Goal: Task Accomplishment & Management: Manage account settings

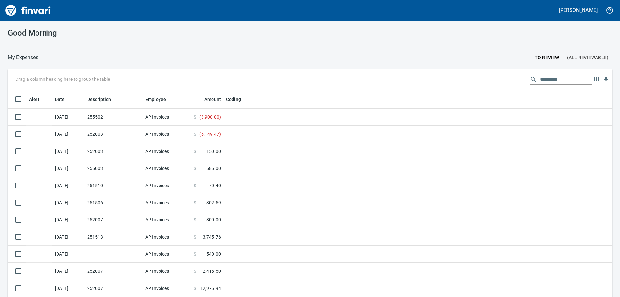
scroll to position [221, 590]
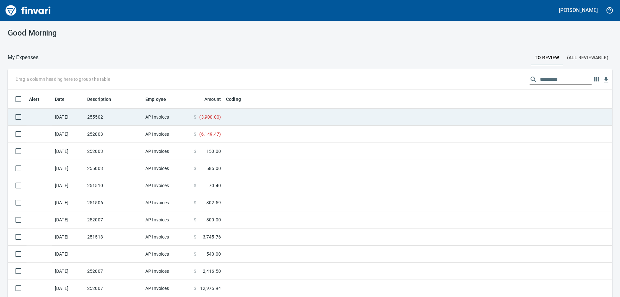
click at [120, 116] on td "255502" at bounding box center [114, 117] width 58 height 17
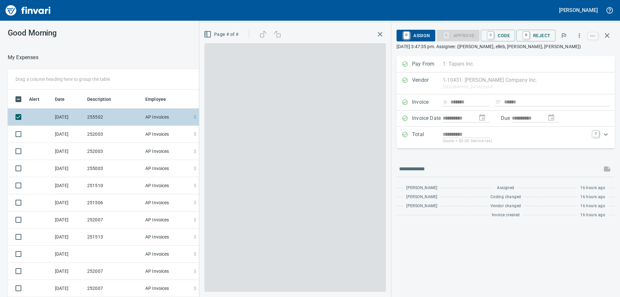
scroll to position [221, 429]
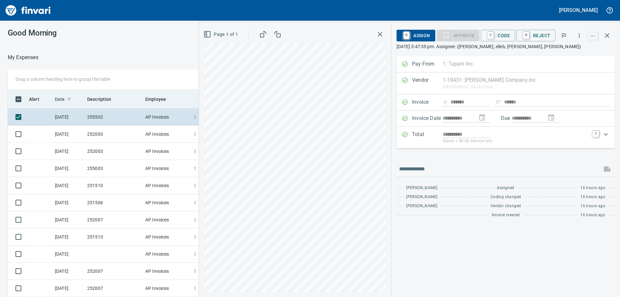
click at [60, 96] on span "Date" at bounding box center [60, 99] width 10 height 8
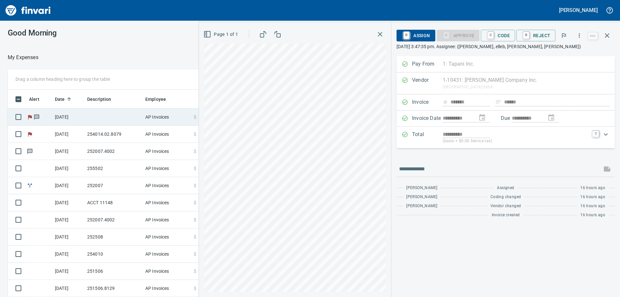
click at [73, 115] on td "[DATE]" at bounding box center [68, 117] width 32 height 17
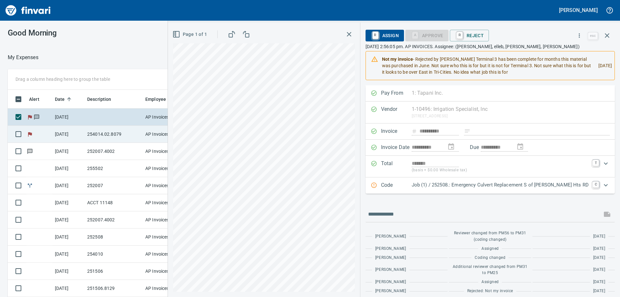
click at [118, 134] on td "254014.02.8079" at bounding box center [114, 134] width 58 height 17
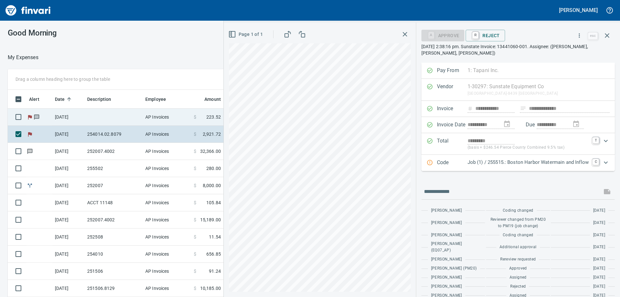
click at [157, 117] on td "AP Invoices" at bounding box center [167, 117] width 48 height 17
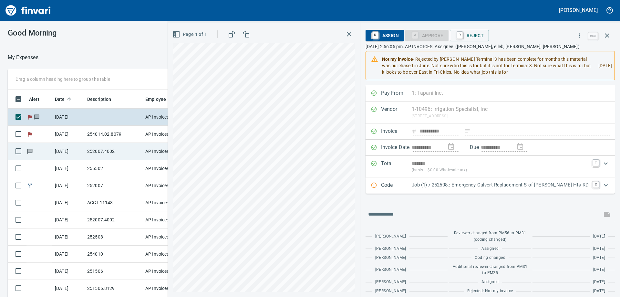
click at [104, 152] on td "252007.4002" at bounding box center [114, 151] width 58 height 17
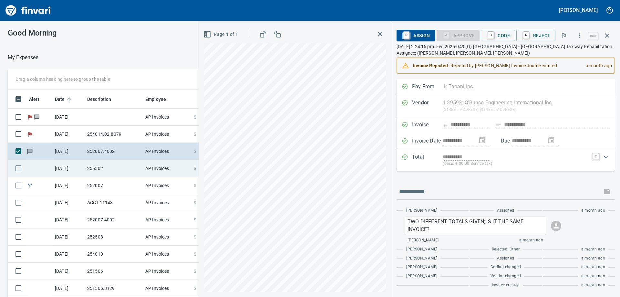
click at [90, 167] on td "255502" at bounding box center [114, 168] width 58 height 17
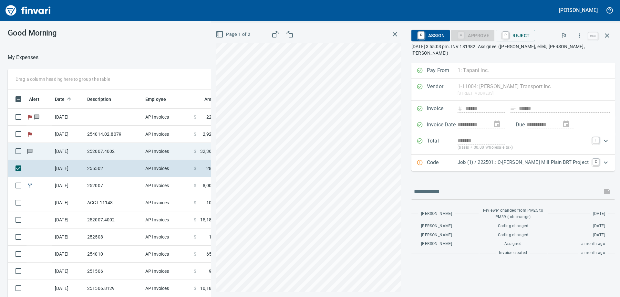
click at [100, 145] on td "252007.4002" at bounding box center [114, 151] width 58 height 17
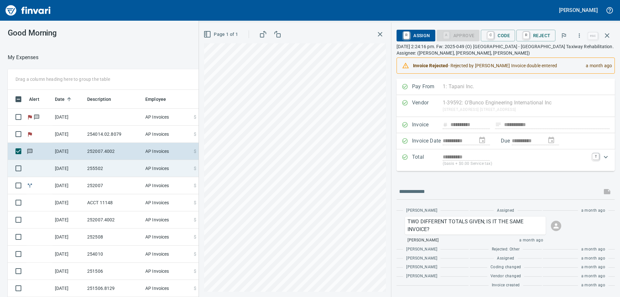
drag, startPoint x: 138, startPoint y: 169, endPoint x: 143, endPoint y: 173, distance: 6.4
click at [139, 169] on td "255502" at bounding box center [114, 168] width 58 height 17
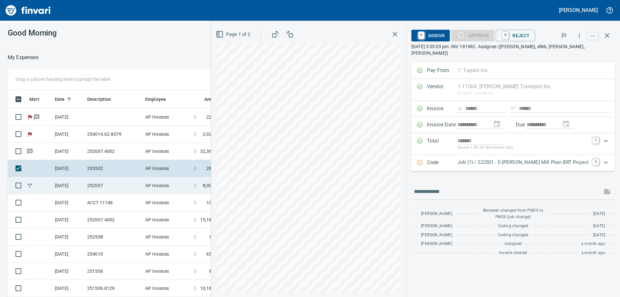
click at [114, 185] on td "252007" at bounding box center [114, 185] width 58 height 17
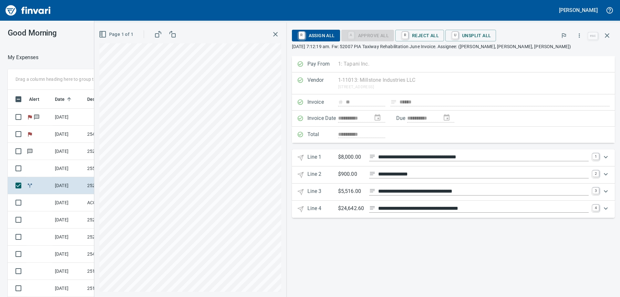
click at [607, 159] on icon "Expand" at bounding box center [606, 157] width 8 height 8
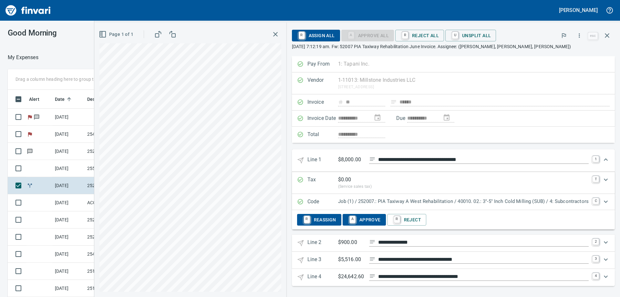
click at [605, 158] on div "Expand" at bounding box center [606, 160] width 16 height 16
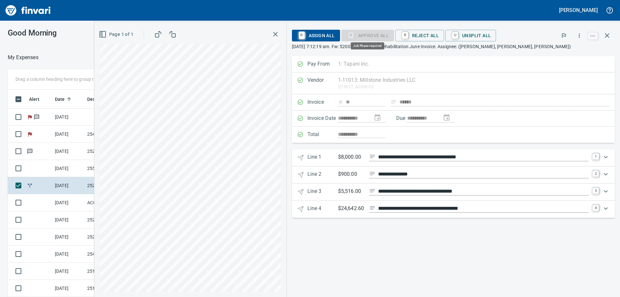
scroll to position [221, 429]
click at [605, 156] on icon "Expand" at bounding box center [606, 157] width 8 height 8
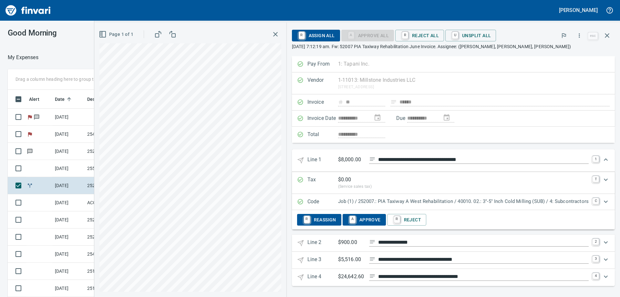
scroll to position [7, 0]
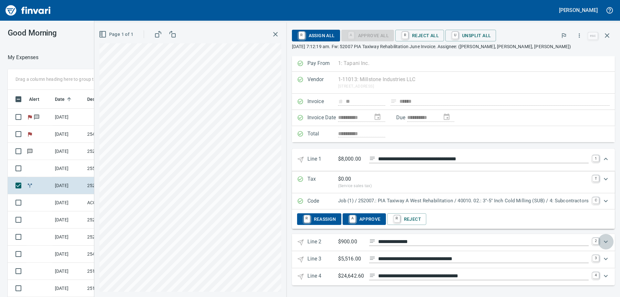
click at [602, 240] on icon "Expand" at bounding box center [606, 242] width 8 height 8
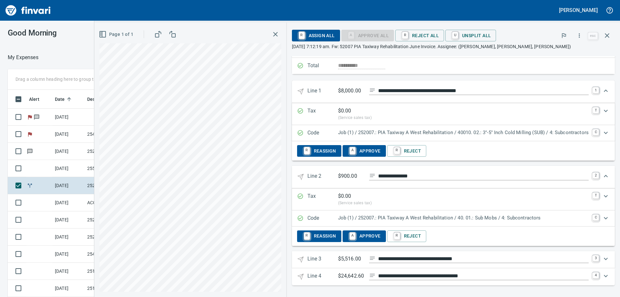
scroll to position [75, 0]
click at [602, 257] on icon "Expand" at bounding box center [606, 259] width 8 height 8
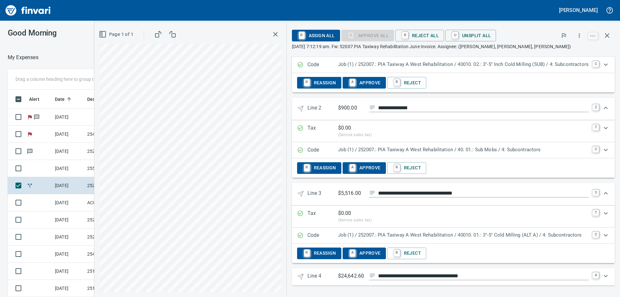
scroll to position [143, 0]
click at [602, 275] on icon "Expand" at bounding box center [606, 276] width 8 height 8
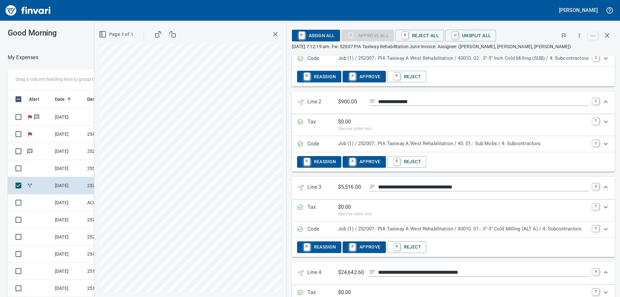
scroll to position [206, 0]
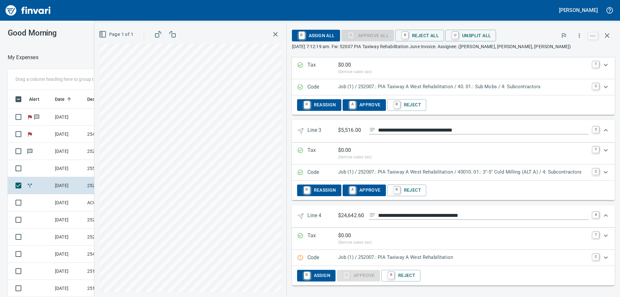
click at [461, 258] on p "Job (1) / 252007.: PIA Taxiway A West Rehabilitation" at bounding box center [463, 257] width 251 height 7
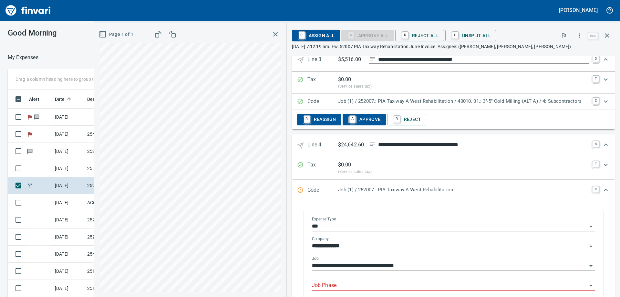
scroll to position [335, 0]
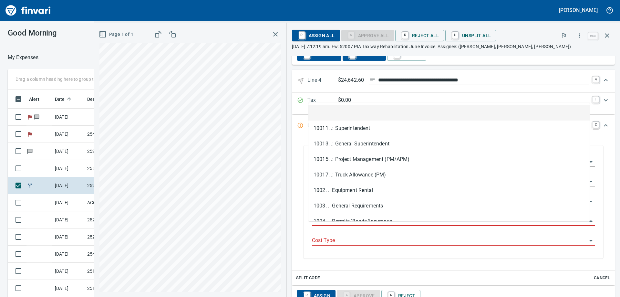
click at [419, 224] on input "Job Phase" at bounding box center [449, 220] width 275 height 9
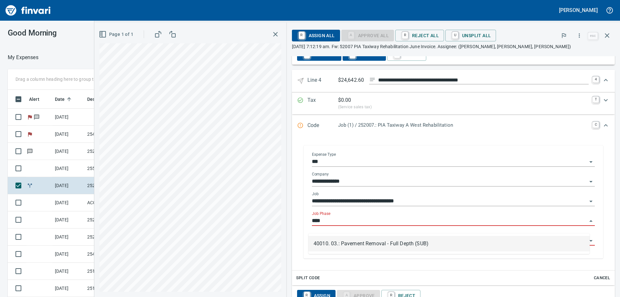
scroll to position [221, 429]
click at [371, 244] on li "40010. 03.: Pavement Removal - Full Depth (SUB)" at bounding box center [449, 244] width 281 height 16
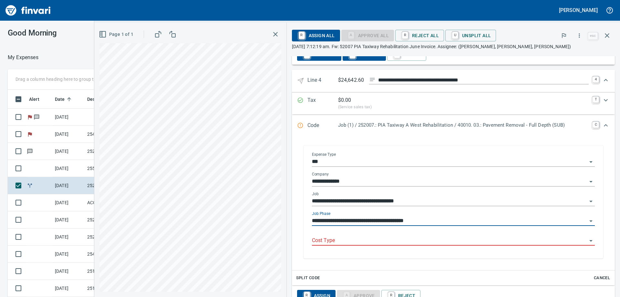
type input "**********"
click at [368, 242] on input "Cost Type" at bounding box center [449, 240] width 275 height 9
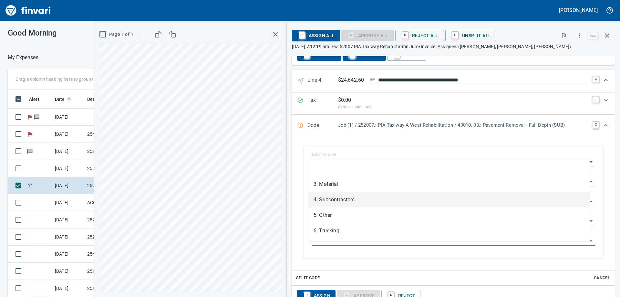
click at [362, 202] on li "4: Subcontractors" at bounding box center [449, 200] width 281 height 16
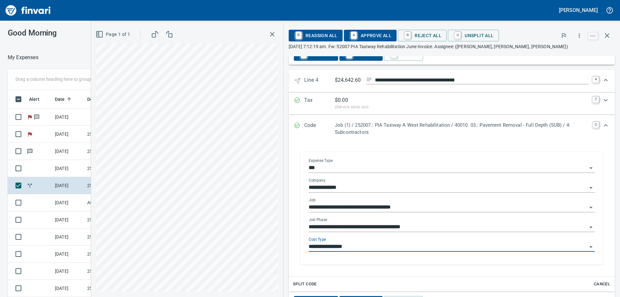
type input "**********"
drag, startPoint x: 542, startPoint y: 230, endPoint x: 546, endPoint y: 229, distance: 4.3
click at [546, 229] on input "**********" at bounding box center [448, 227] width 279 height 9
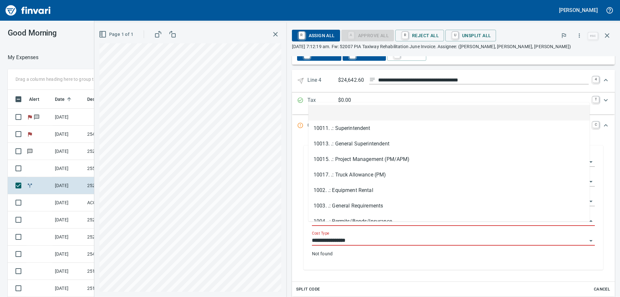
click at [364, 245] on input "**********" at bounding box center [449, 240] width 275 height 9
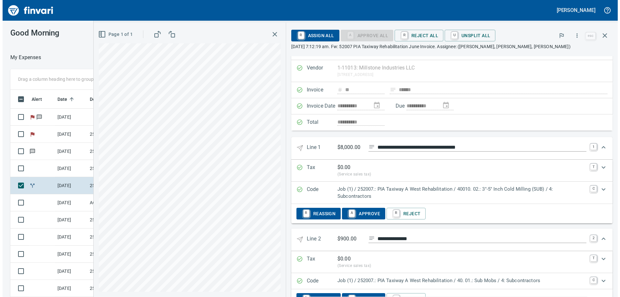
scroll to position [0, 0]
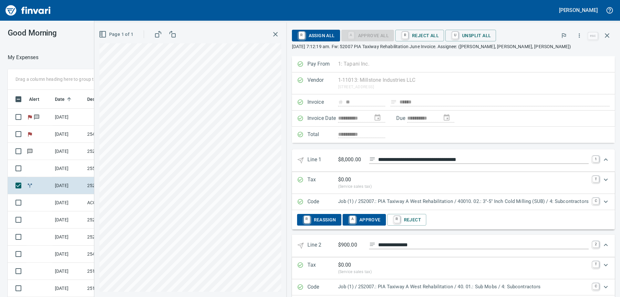
click at [278, 190] on div "Page 1 of 1" at bounding box center [190, 160] width 192 height 274
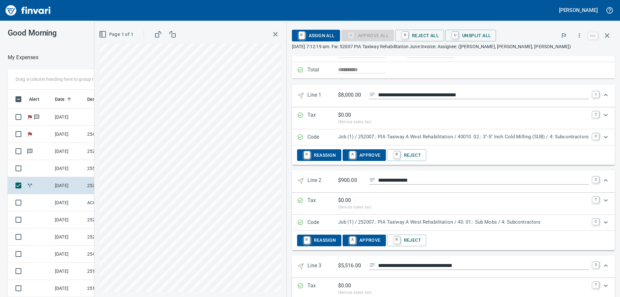
click at [457, 226] on p "Job (1) / 252007.: PIA Taxiway A West Rehabilitation / 40. 01.: Sub Mobs / 4: S…" at bounding box center [463, 221] width 251 height 7
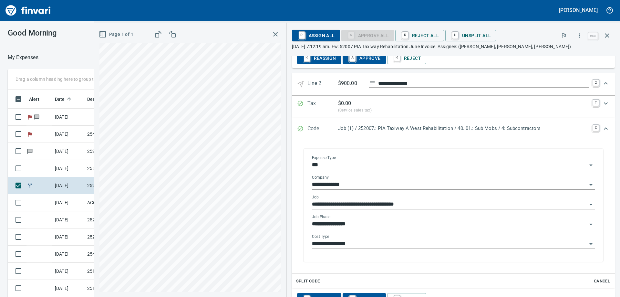
scroll to position [129, 0]
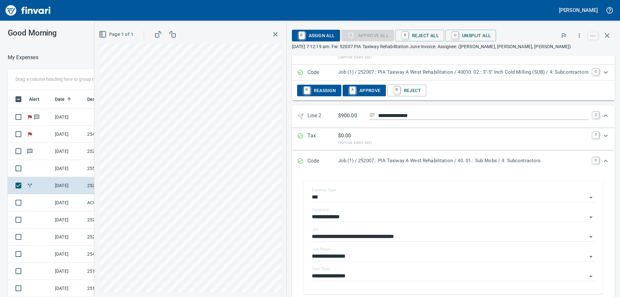
click at [604, 117] on icon "Expand" at bounding box center [606, 115] width 4 height 2
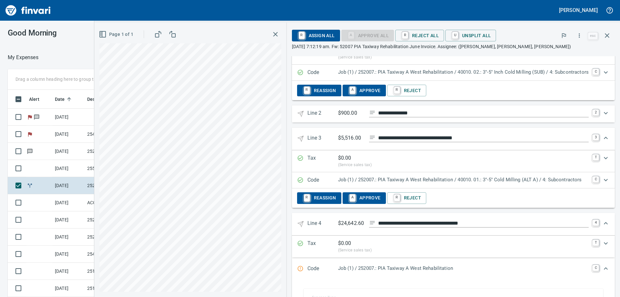
click at [368, 184] on p "Job (1) / 252007.: PIA Taxiway A West Rehabilitation / 40010. 01.: 3"-5" Cold M…" at bounding box center [463, 179] width 251 height 7
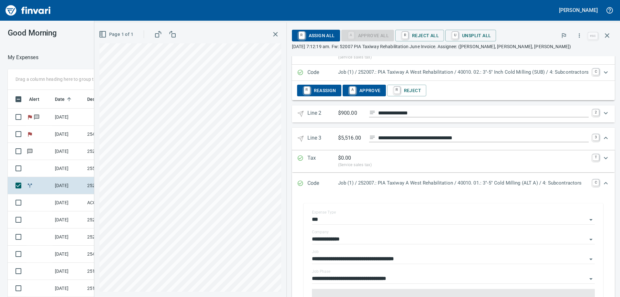
click at [602, 187] on icon "Expand" at bounding box center [606, 183] width 8 height 8
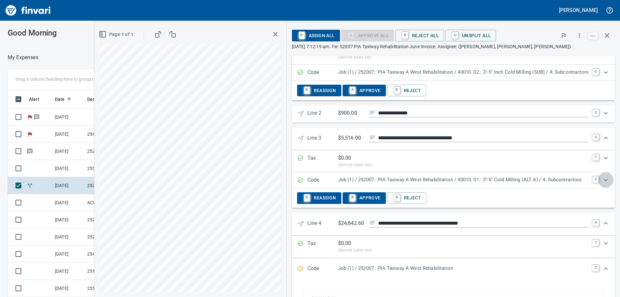
click at [602, 184] on icon "Expand" at bounding box center [606, 180] width 8 height 8
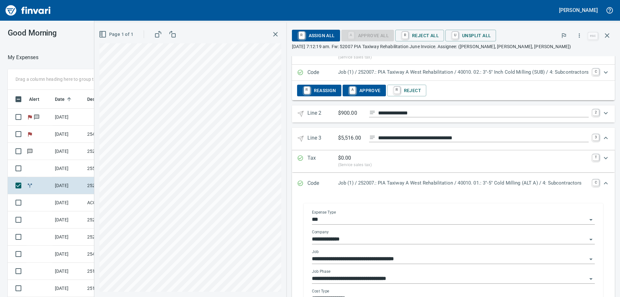
scroll to position [162, 0]
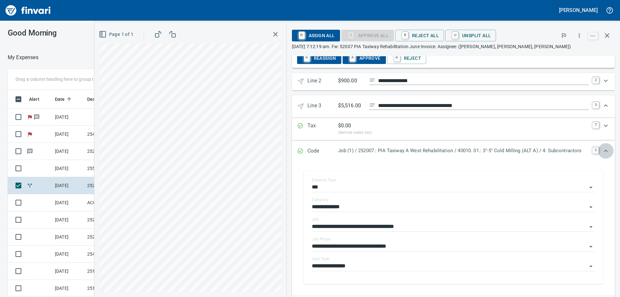
click at [602, 155] on icon "Expand" at bounding box center [606, 151] width 8 height 8
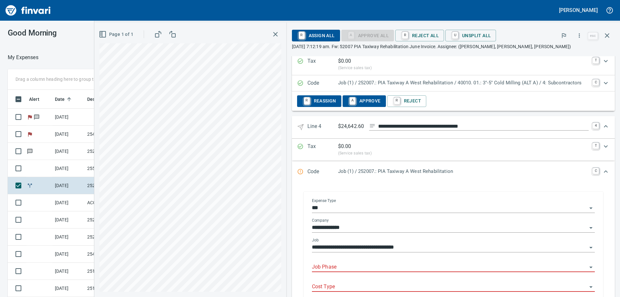
scroll to position [259, 0]
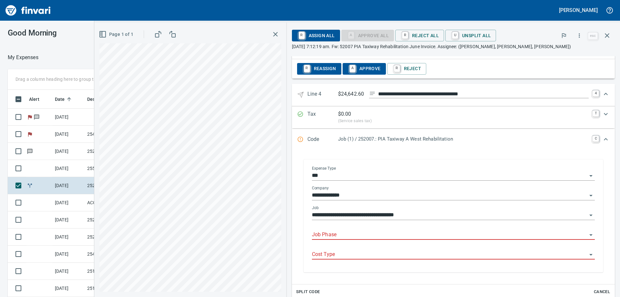
click at [341, 238] on input "Job Phase" at bounding box center [449, 234] width 275 height 9
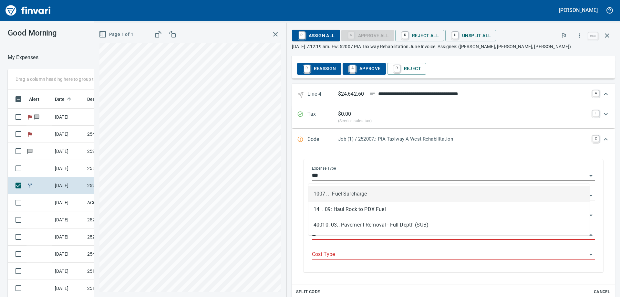
type input "*"
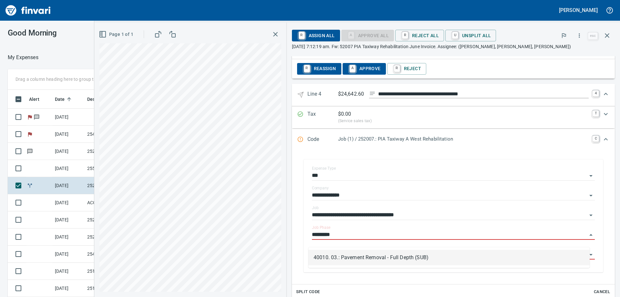
click at [362, 259] on li "40010. 03.: Pavement Removal - Full Depth (SUB)" at bounding box center [449, 258] width 281 height 16
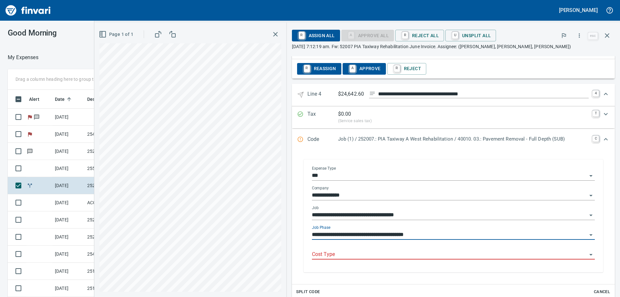
type input "**********"
click at [370, 259] on input "Cost Type" at bounding box center [449, 254] width 275 height 9
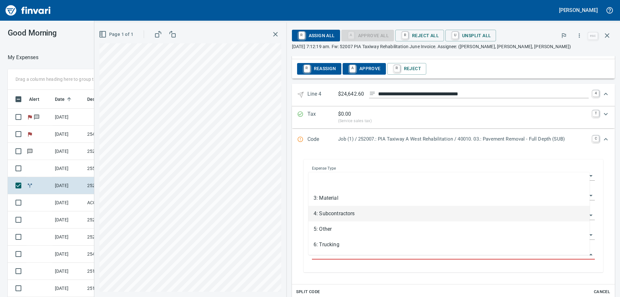
click at [373, 211] on li "4: Subcontractors" at bounding box center [449, 214] width 281 height 16
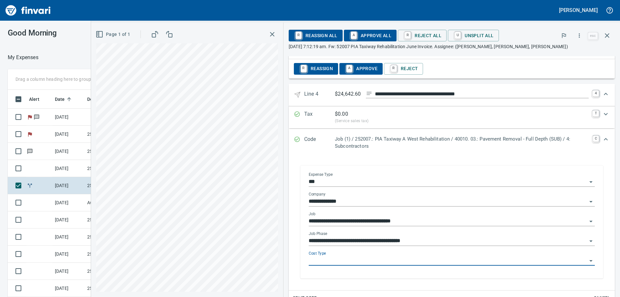
type input "**********"
click at [604, 140] on icon "Expand" at bounding box center [606, 139] width 4 height 2
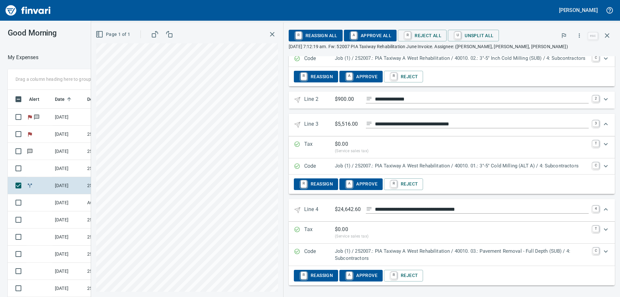
scroll to position [0, 0]
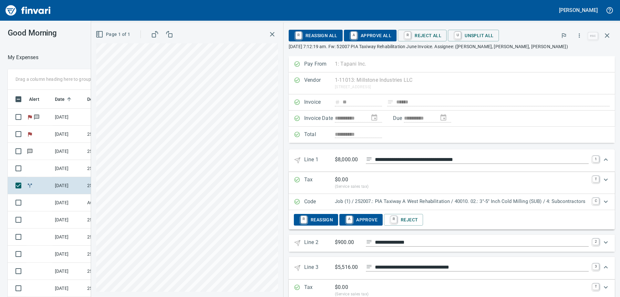
drag, startPoint x: 374, startPoint y: 35, endPoint x: 409, endPoint y: 61, distance: 43.5
click at [374, 35] on span "A Approve All" at bounding box center [370, 35] width 42 height 11
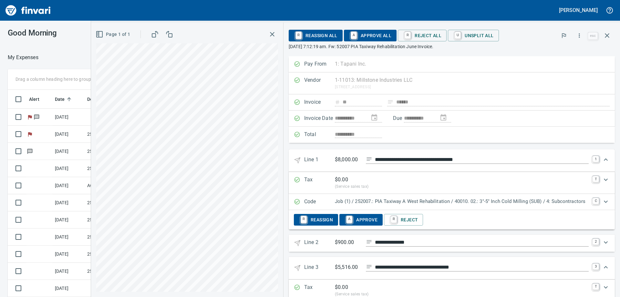
type input "**********"
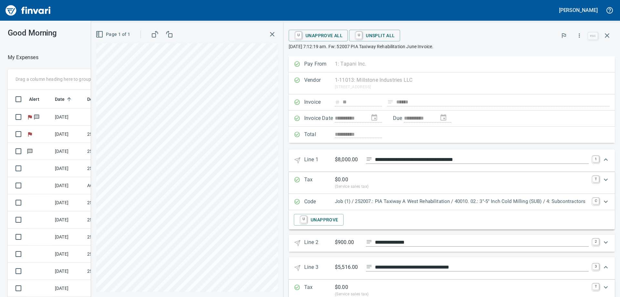
click at [273, 33] on icon "button" at bounding box center [273, 34] width 8 height 8
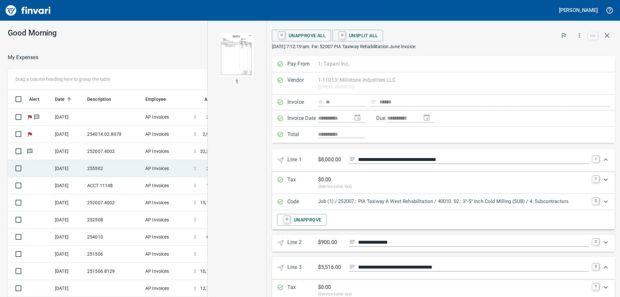
click at [111, 167] on td "255502" at bounding box center [114, 168] width 58 height 17
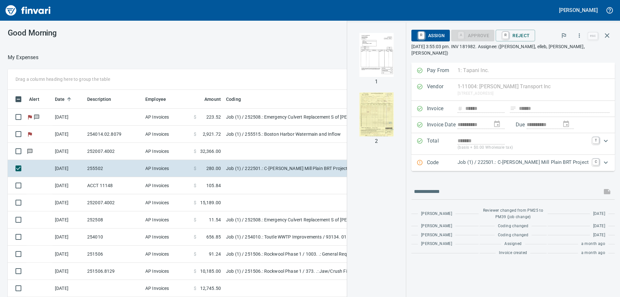
click at [396, 113] on img "button" at bounding box center [377, 114] width 44 height 44
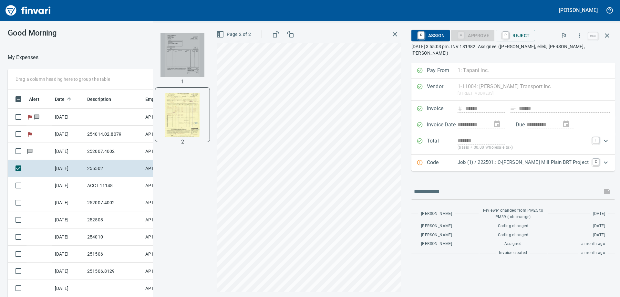
click at [203, 54] on img "button" at bounding box center [183, 55] width 44 height 44
click at [201, 120] on img "button" at bounding box center [182, 115] width 44 height 44
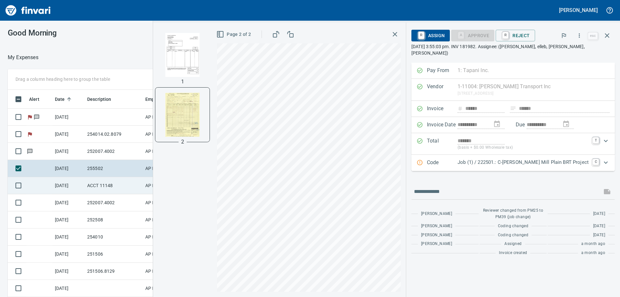
click at [103, 181] on td "ACCT 11148" at bounding box center [114, 185] width 58 height 17
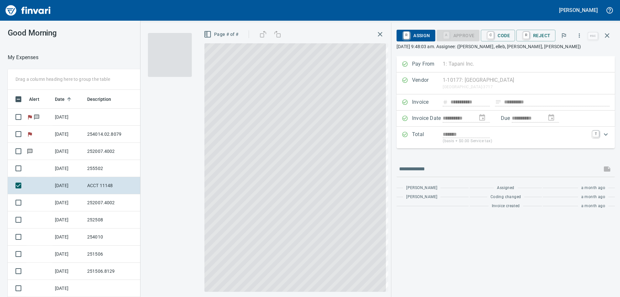
click at [107, 203] on td "252007.4002" at bounding box center [114, 202] width 58 height 17
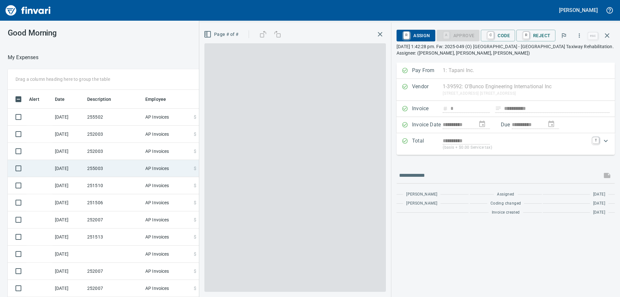
scroll to position [221, 429]
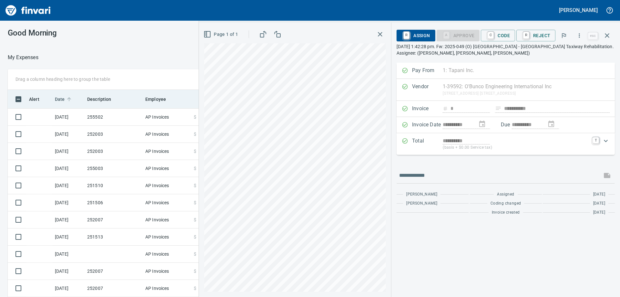
click at [63, 100] on span "Date" at bounding box center [60, 99] width 10 height 8
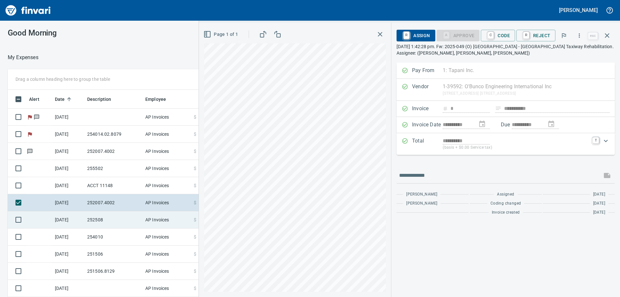
click at [113, 220] on td "252508" at bounding box center [114, 219] width 58 height 17
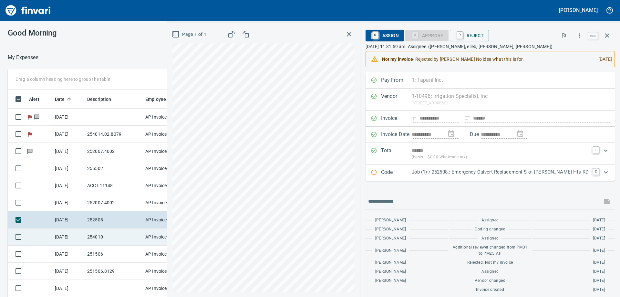
click at [111, 235] on td "254010" at bounding box center [114, 236] width 58 height 17
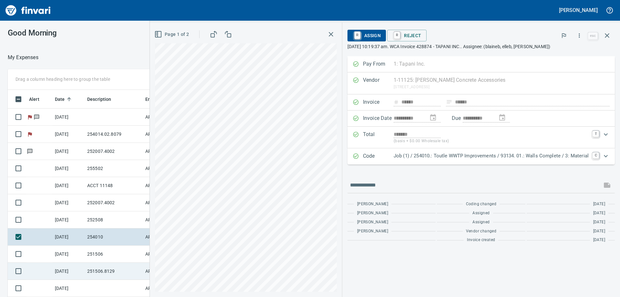
scroll to position [32, 0]
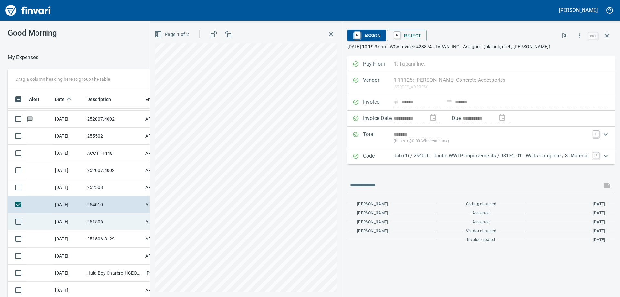
click at [85, 221] on td "251506" at bounding box center [114, 221] width 58 height 17
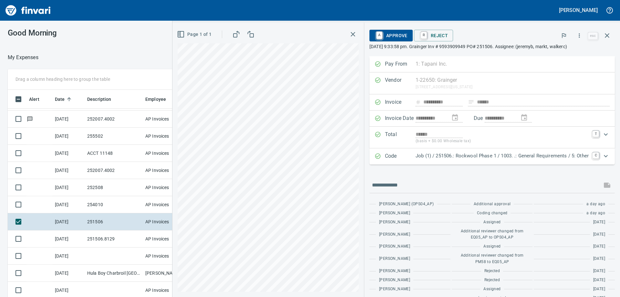
click at [355, 124] on div "Page 1 of 1" at bounding box center [269, 160] width 192 height 274
click at [604, 156] on icon "Expand" at bounding box center [606, 156] width 4 height 2
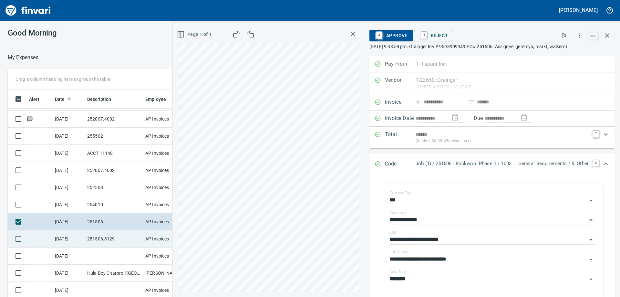
click at [112, 239] on td "251506.8129" at bounding box center [114, 238] width 58 height 17
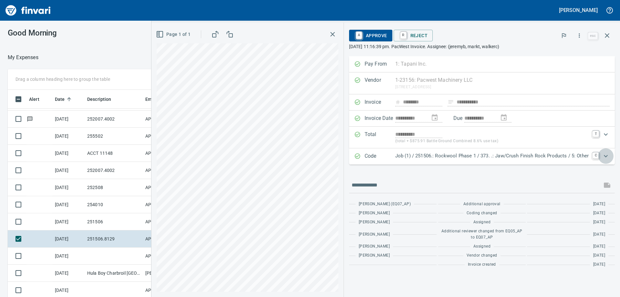
click at [605, 154] on icon "Expand" at bounding box center [606, 156] width 8 height 8
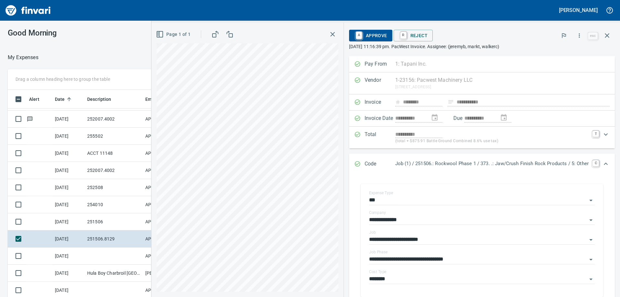
click at [372, 37] on span "A Approve" at bounding box center [370, 35] width 33 height 11
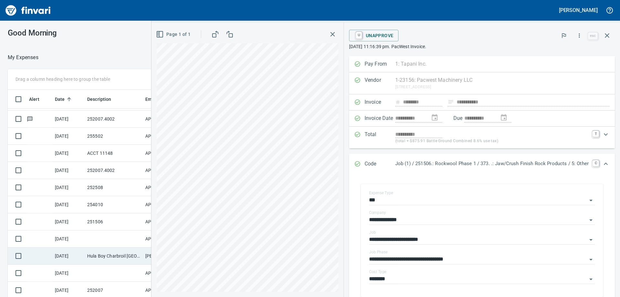
click at [113, 256] on td "Hula Boy Charbroil [GEOGRAPHIC_DATA] [GEOGRAPHIC_DATA]" at bounding box center [114, 256] width 58 height 17
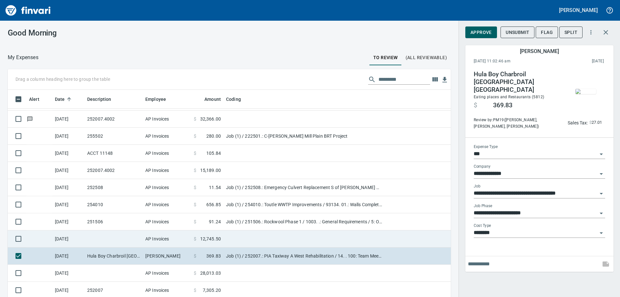
click at [111, 239] on td at bounding box center [114, 238] width 58 height 17
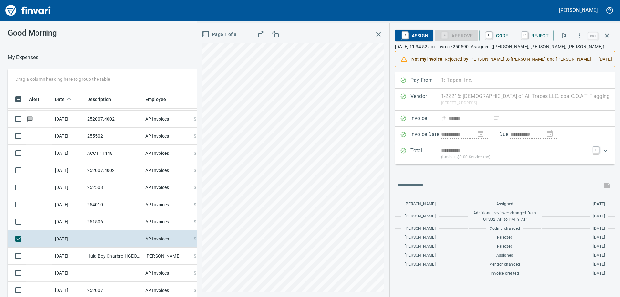
click at [205, 36] on icon "button" at bounding box center [205, 34] width 0 height 6
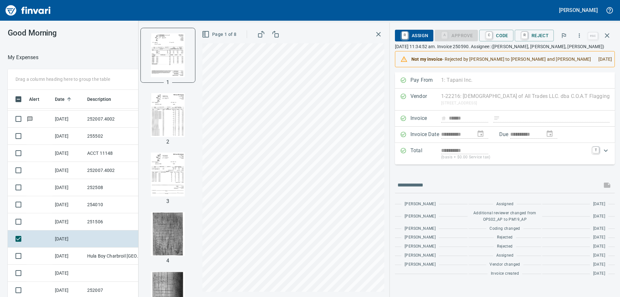
click at [172, 110] on img "button" at bounding box center [168, 115] width 44 height 44
click at [171, 172] on img "button" at bounding box center [168, 175] width 44 height 44
drag, startPoint x: 167, startPoint y: 53, endPoint x: 188, endPoint y: 60, distance: 21.6
click at [168, 53] on img "button" at bounding box center [168, 55] width 44 height 44
click at [607, 151] on icon "Expand" at bounding box center [606, 151] width 4 height 2
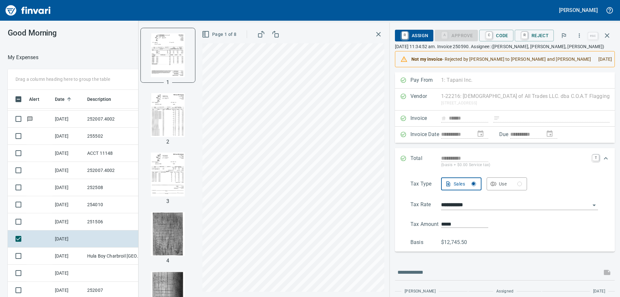
scroll to position [65, 0]
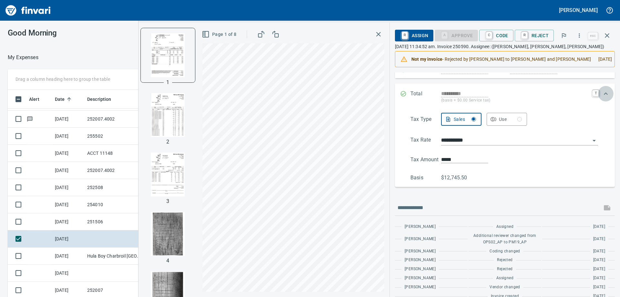
click at [604, 94] on icon "Expand" at bounding box center [606, 93] width 4 height 2
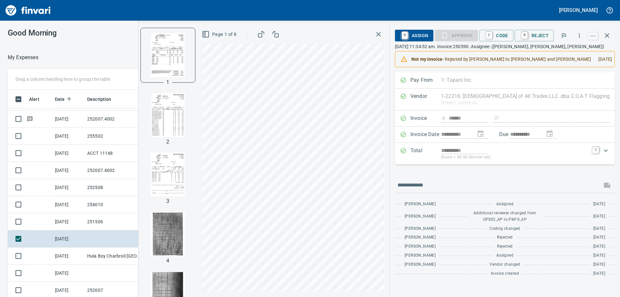
scroll to position [0, 0]
click at [467, 156] on p "(basis + $0.00 Service tax)" at bounding box center [515, 157] width 148 height 6
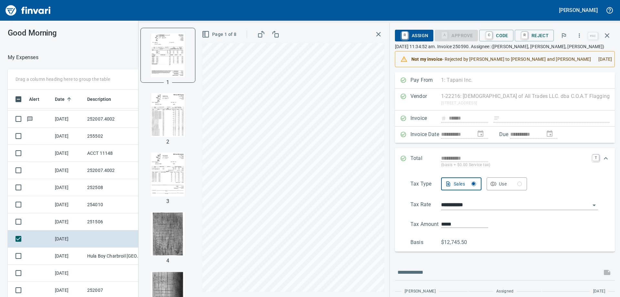
click at [496, 30] on span "C Code" at bounding box center [497, 35] width 24 height 11
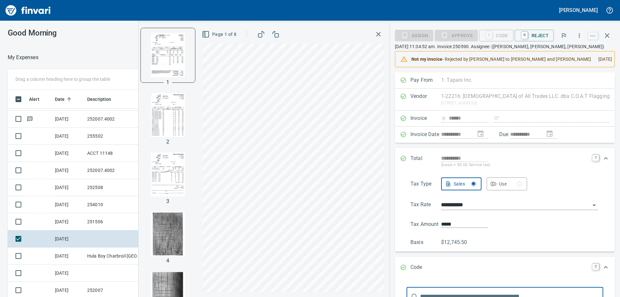
scroll to position [8, 0]
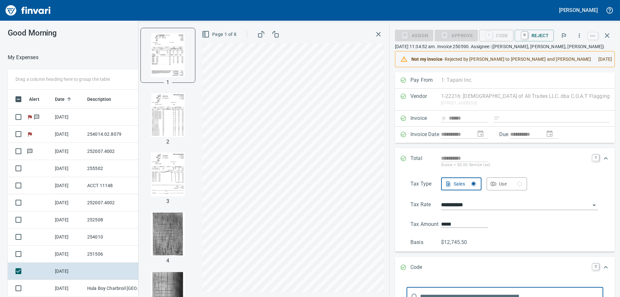
scroll to position [8, 0]
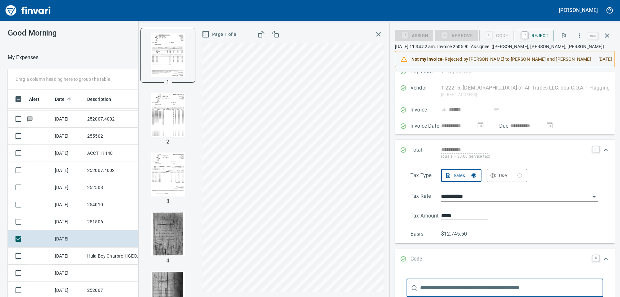
click at [602, 148] on icon "Expand" at bounding box center [606, 150] width 8 height 8
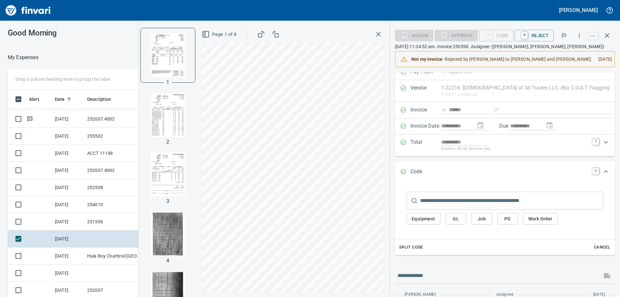
scroll to position [73, 0]
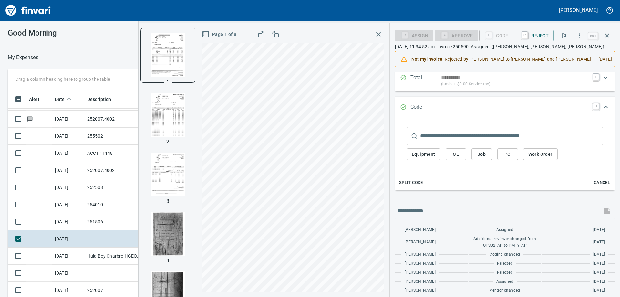
click at [422, 180] on span "Split Code" at bounding box center [411, 182] width 24 height 7
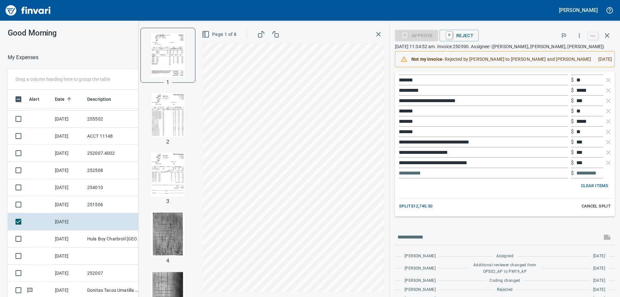
scroll to position [610, 0]
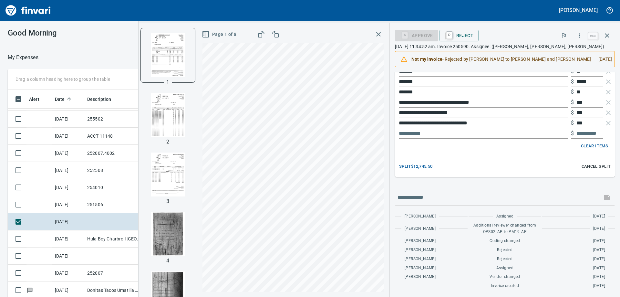
click at [595, 143] on span "Clear Items" at bounding box center [594, 146] width 27 height 7
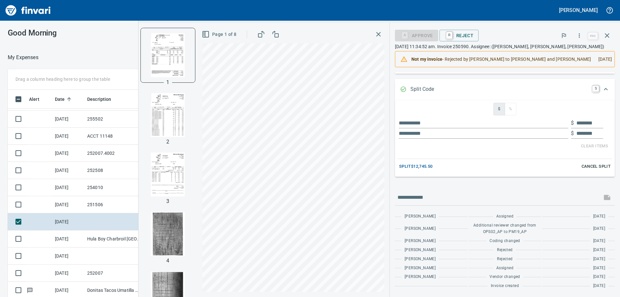
scroll to position [104, 0]
click at [470, 118] on input "text" at bounding box center [484, 123] width 170 height 10
type input "*******"
type input "********"
type input "*******"
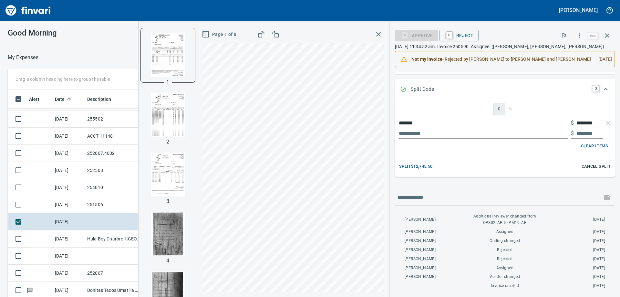
type input "*"
type input "*****"
click at [508, 128] on input "text" at bounding box center [484, 133] width 170 height 10
type input "******"
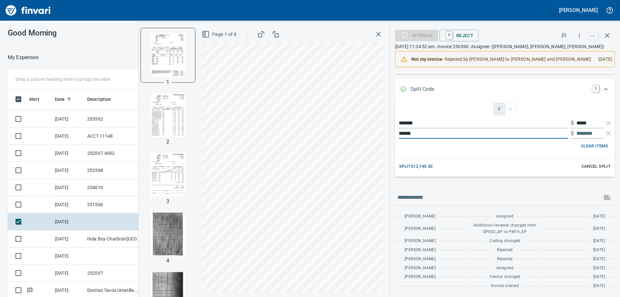
type input "********"
type input "******"
click at [433, 163] on span "Split $12,745.50" at bounding box center [416, 166] width 34 height 7
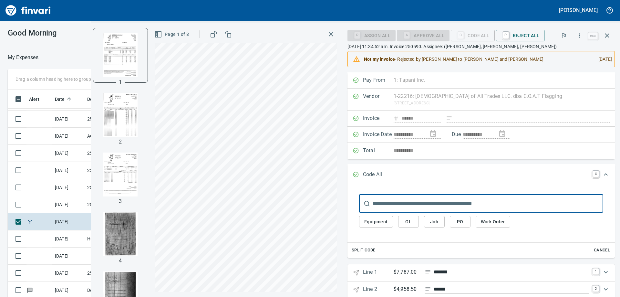
scroll to position [13, 0]
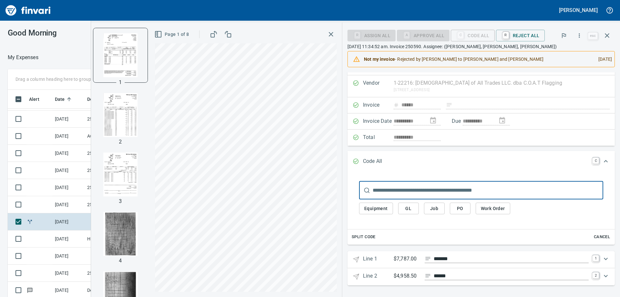
click at [604, 259] on icon "Expand" at bounding box center [606, 259] width 4 height 2
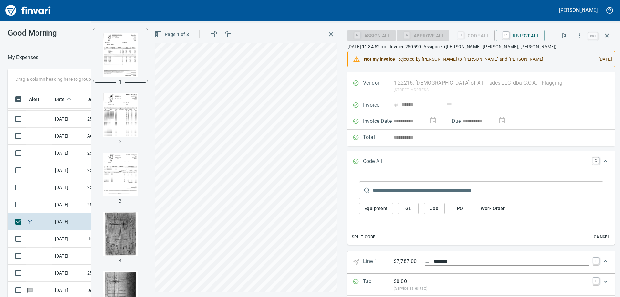
scroll to position [65, 0]
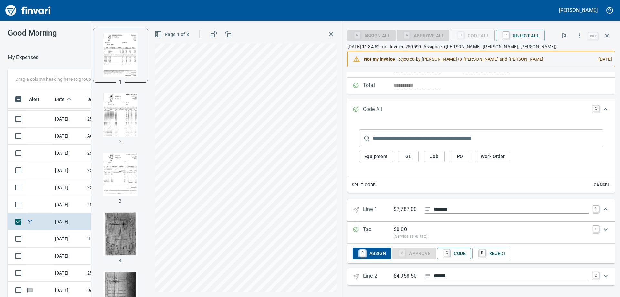
click at [456, 250] on span "C Code" at bounding box center [454, 253] width 24 height 11
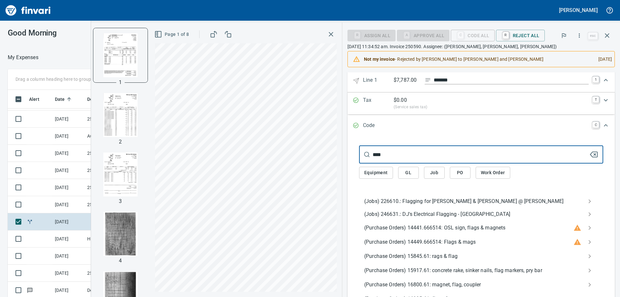
scroll to position [98, 0]
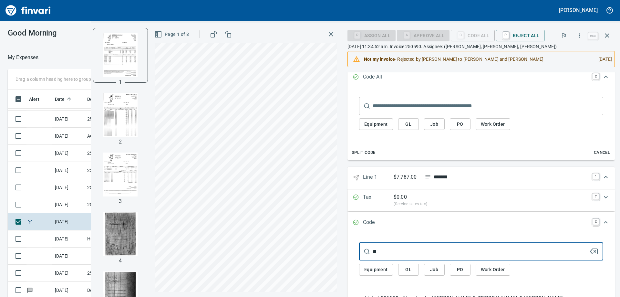
type input "*"
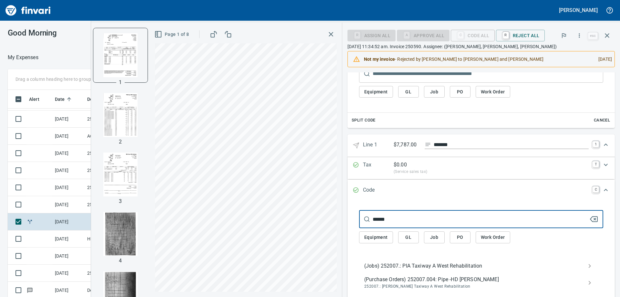
type input "******"
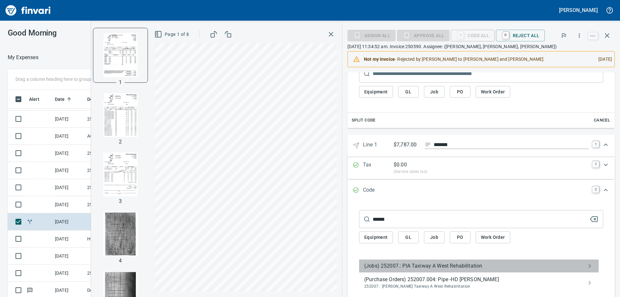
click at [399, 266] on span "(Jobs) 252007.: PIA Taxiway A West Rehabilitation" at bounding box center [476, 266] width 224 height 8
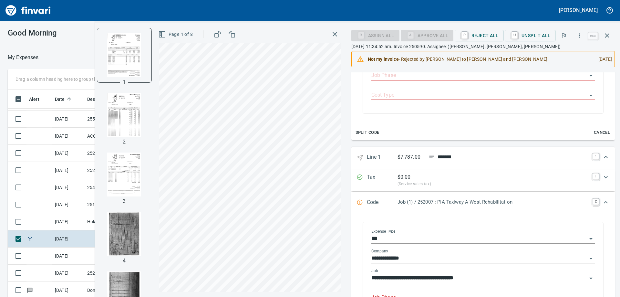
scroll to position [259, 0]
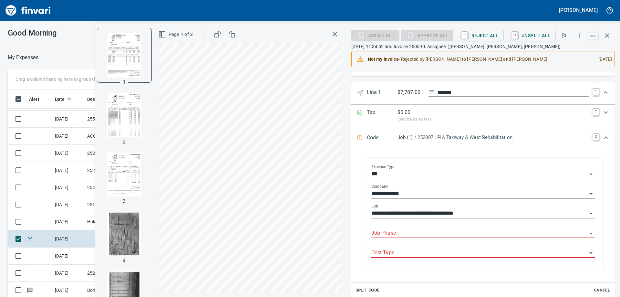
click at [417, 229] on input "Job Phase" at bounding box center [480, 233] width 216 height 9
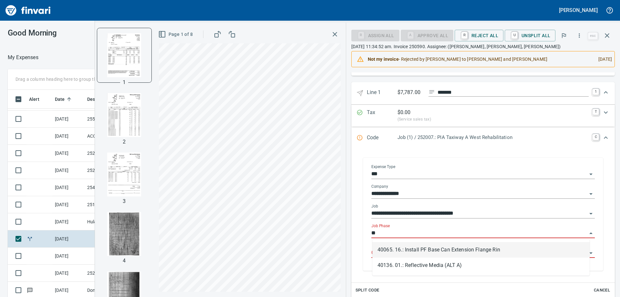
type input "*"
click at [431, 248] on li "40. 04.: Traffic Control (SUB)" at bounding box center [481, 250] width 217 height 16
type input "***"
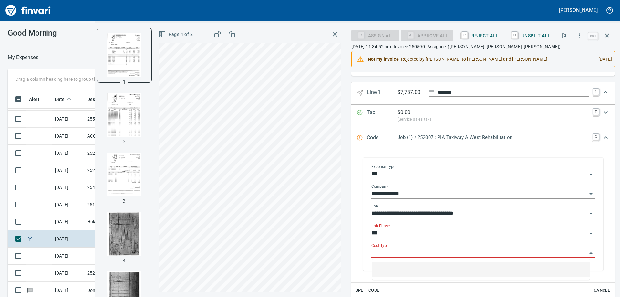
click at [430, 252] on input "Cost Type" at bounding box center [480, 252] width 216 height 9
type input "**********"
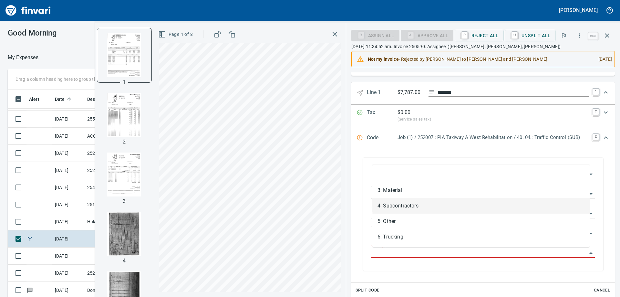
click at [397, 207] on li "4: Subcontractors" at bounding box center [481, 206] width 217 height 16
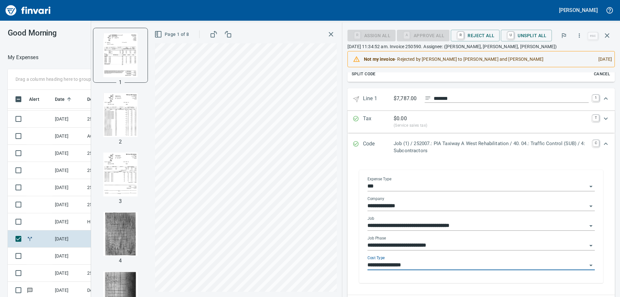
type input "**********"
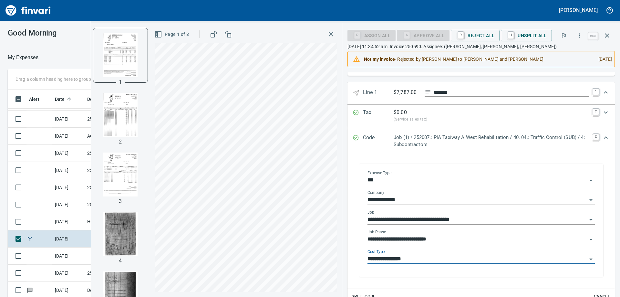
scroll to position [326, 0]
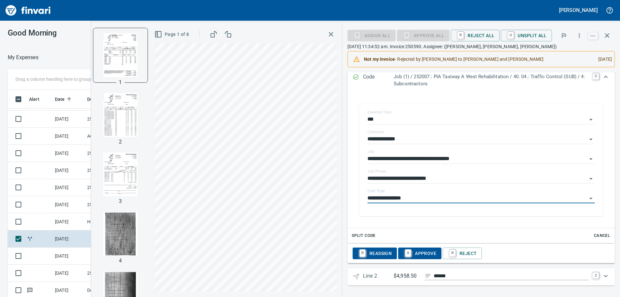
click at [602, 277] on icon "Expand" at bounding box center [606, 276] width 8 height 8
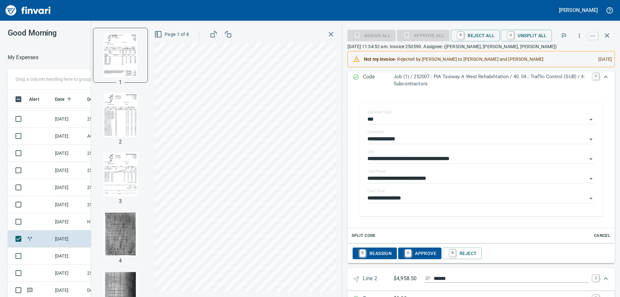
scroll to position [373, 0]
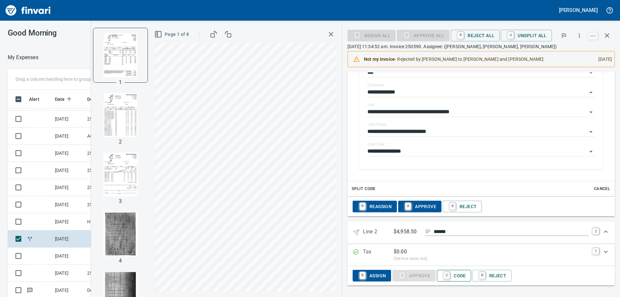
click at [458, 275] on span "C Code" at bounding box center [454, 275] width 24 height 11
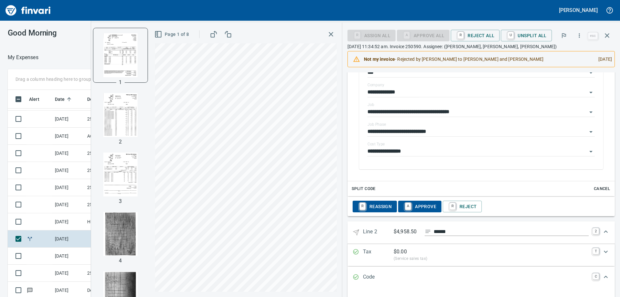
scroll to position [468, 0]
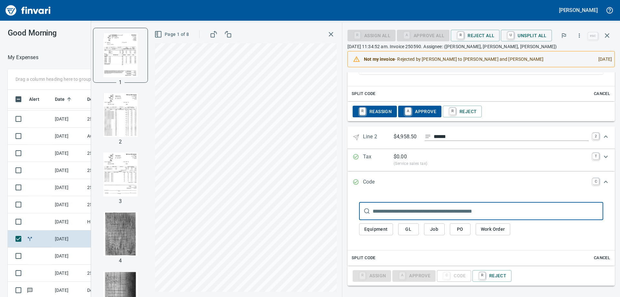
click at [421, 213] on input "text" at bounding box center [488, 211] width 231 height 18
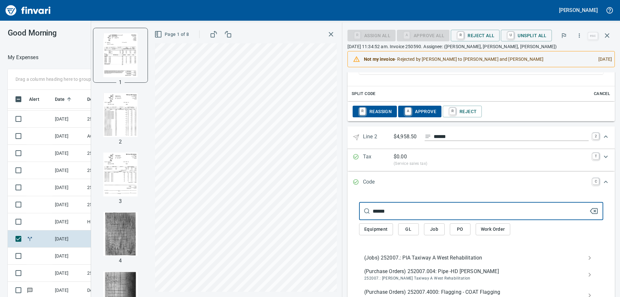
type input "******"
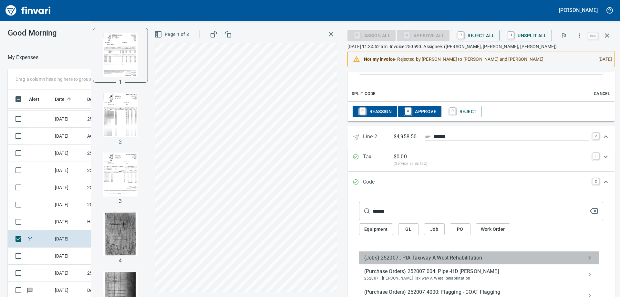
click at [420, 256] on span "(Jobs) 252007.: PIA Taxiway A West Rehabilitation" at bounding box center [476, 258] width 224 height 8
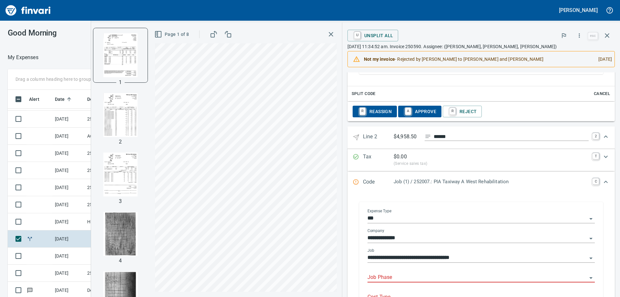
click at [401, 277] on input "Job Phase" at bounding box center [478, 277] width 220 height 9
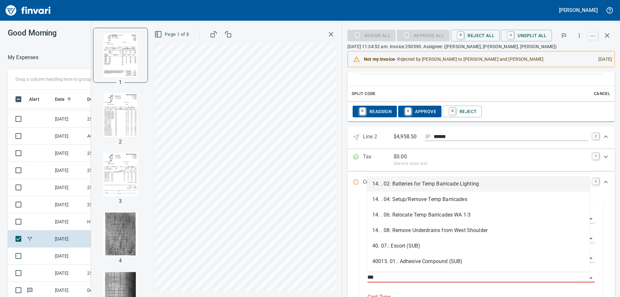
scroll to position [221, 429]
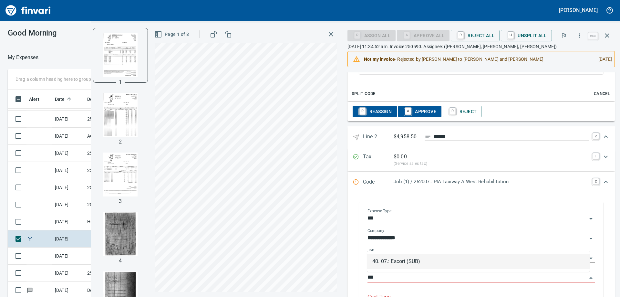
click at [412, 262] on li "40. 07.: Escort (SUB)" at bounding box center [478, 262] width 223 height 16
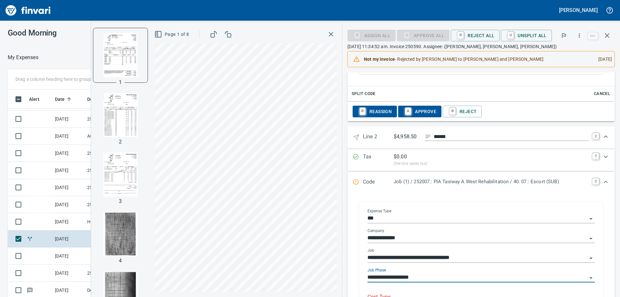
type input "**********"
click at [404, 293] on input "Cost Type" at bounding box center [478, 297] width 220 height 9
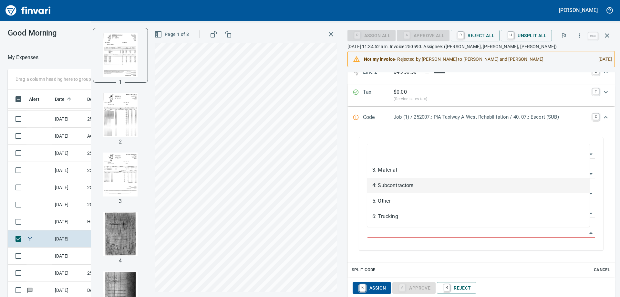
click at [398, 187] on li "4: Subcontractors" at bounding box center [478, 186] width 223 height 16
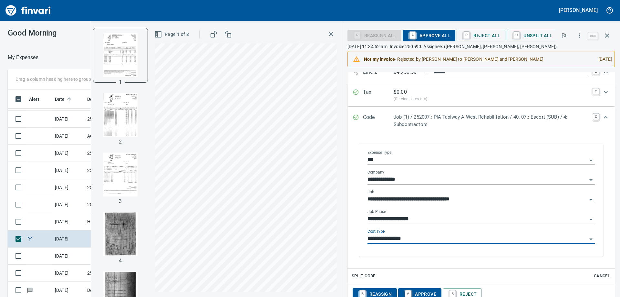
type input "**********"
click at [432, 33] on span "A Approve All" at bounding box center [429, 35] width 42 height 11
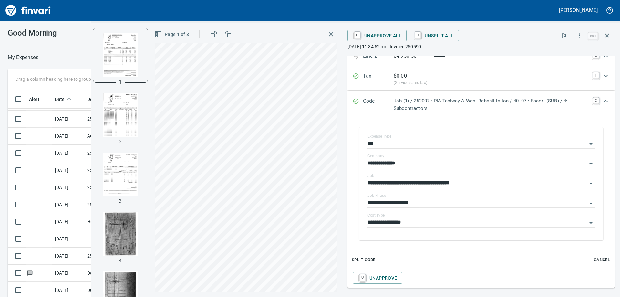
click at [333, 34] on icon "button" at bounding box center [331, 34] width 8 height 8
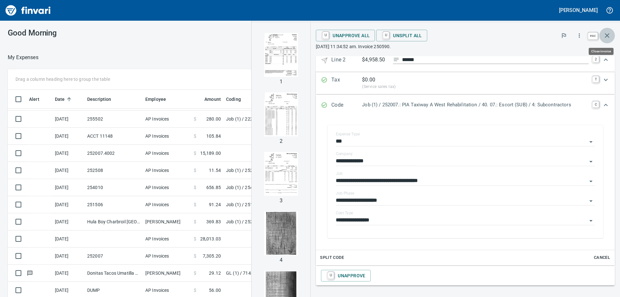
click at [608, 34] on icon "button" at bounding box center [608, 36] width 8 height 8
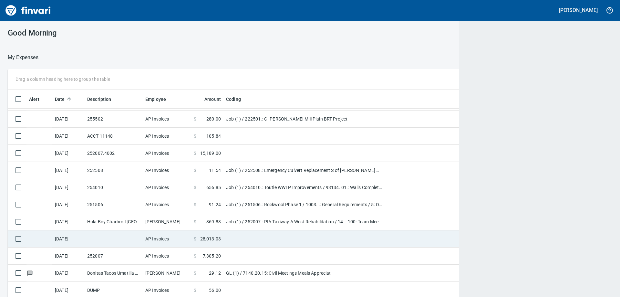
scroll to position [221, 590]
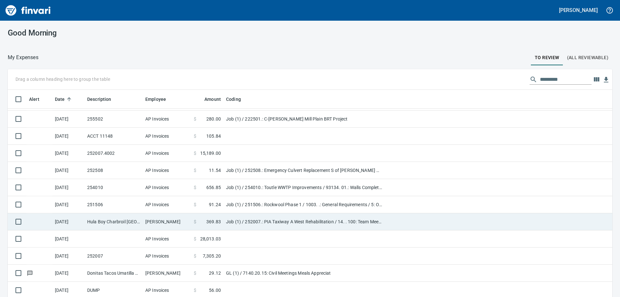
click at [107, 218] on td "Hula Boy Charbroil [GEOGRAPHIC_DATA] [GEOGRAPHIC_DATA]" at bounding box center [114, 221] width 58 height 17
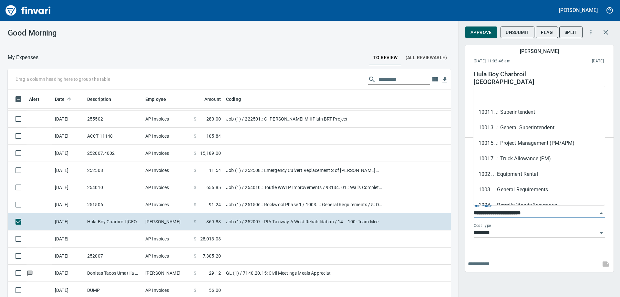
scroll to position [221, 429]
click at [546, 209] on input "**********" at bounding box center [536, 213] width 124 height 9
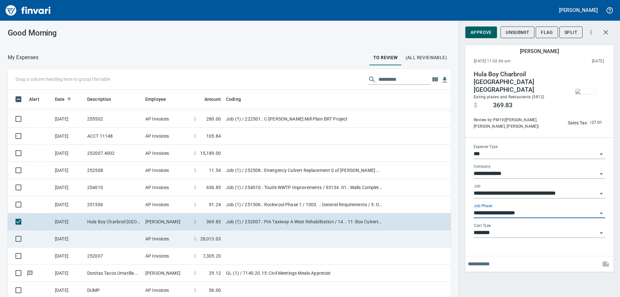
type input "**********"
click at [243, 241] on td at bounding box center [305, 238] width 162 height 17
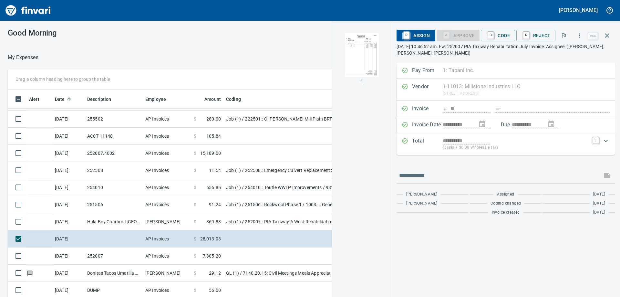
click at [354, 54] on img "button" at bounding box center [362, 55] width 44 height 44
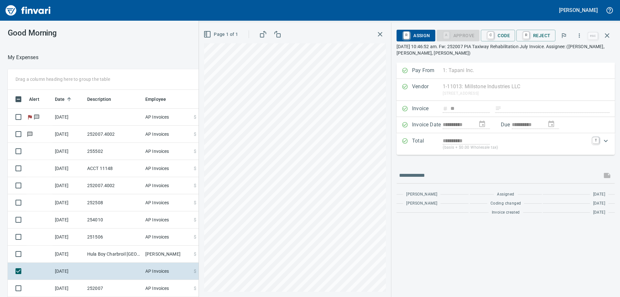
click at [382, 35] on icon "button" at bounding box center [380, 34] width 8 height 8
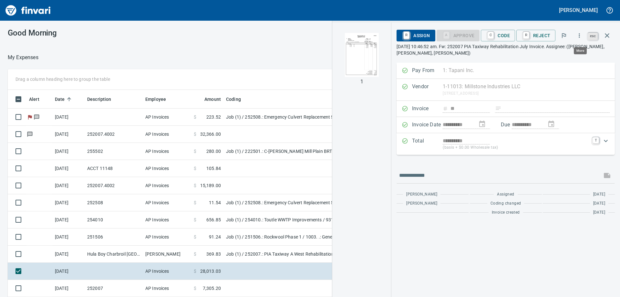
scroll to position [221, 429]
click at [605, 34] on icon "button" at bounding box center [608, 36] width 8 height 8
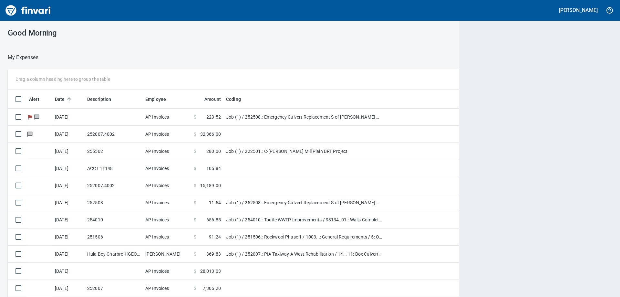
scroll to position [221, 586]
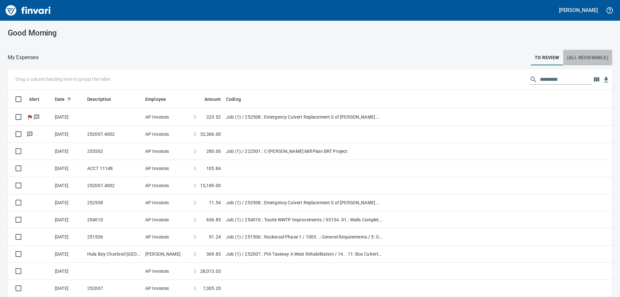
click at [578, 57] on span "(All Reviewable)" at bounding box center [587, 58] width 41 height 8
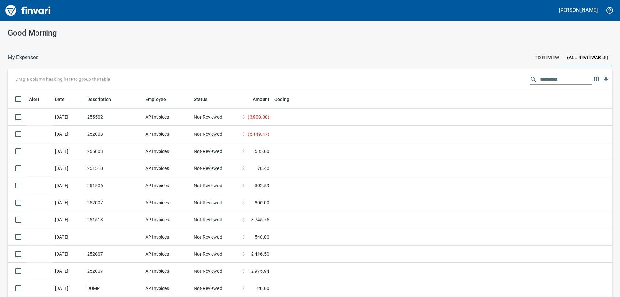
scroll to position [221, 590]
click at [551, 79] on input "text" at bounding box center [566, 79] width 52 height 10
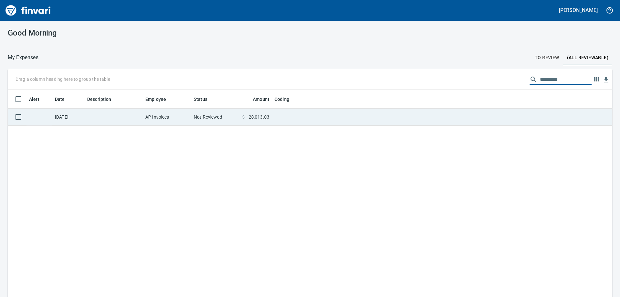
type input "*********"
click at [106, 116] on td at bounding box center [114, 117] width 58 height 17
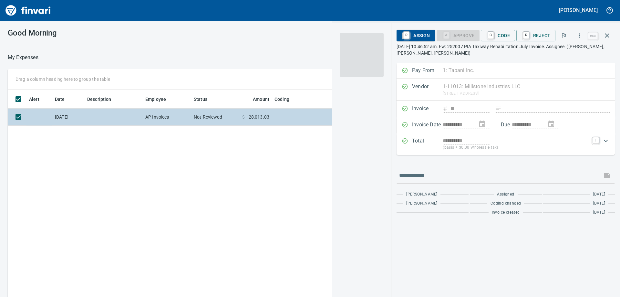
scroll to position [221, 434]
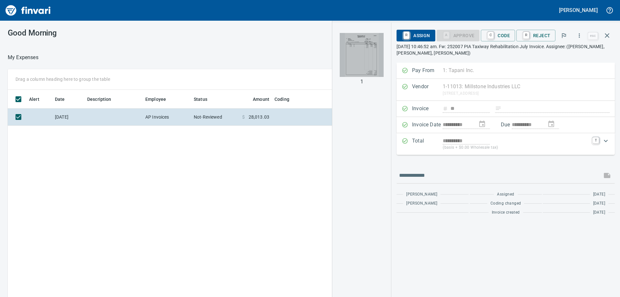
click at [364, 54] on img "button" at bounding box center [362, 55] width 44 height 44
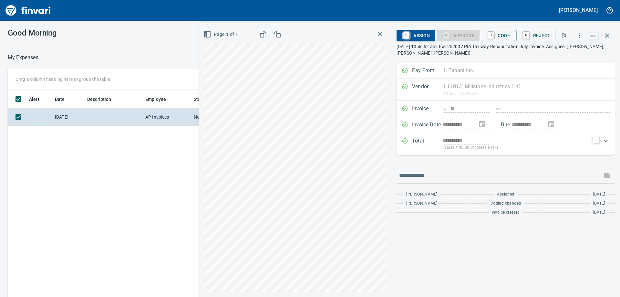
click at [111, 181] on div "Alert Date Description Employee Status Amount Coding 8/8/2025 AP Invoices Not-R…" at bounding box center [229, 203] width 443 height 226
click at [383, 32] on icon "button" at bounding box center [380, 34] width 8 height 8
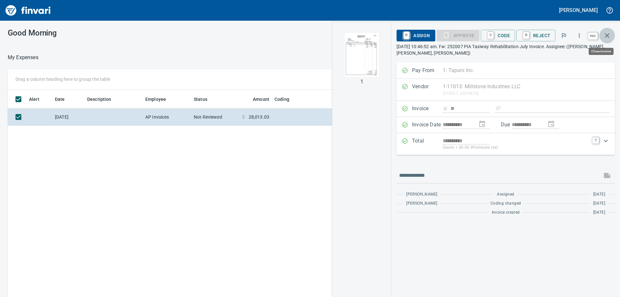
click at [606, 34] on icon "button" at bounding box center [608, 36] width 8 height 8
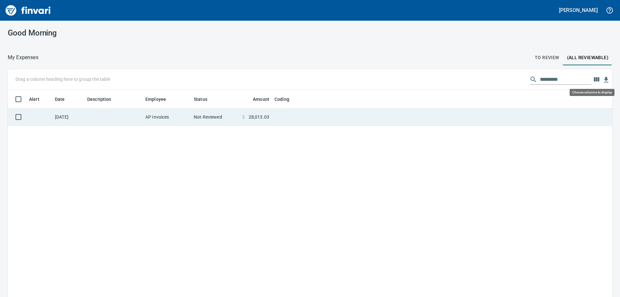
scroll to position [221, 595]
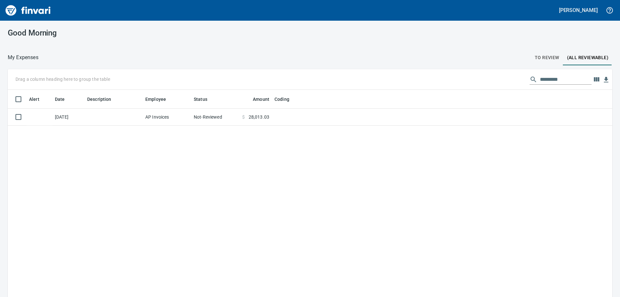
click at [543, 58] on span "To Review" at bounding box center [547, 58] width 25 height 8
click at [577, 57] on span "(All Reviewable)" at bounding box center [587, 58] width 41 height 8
click at [541, 58] on span "To Review" at bounding box center [547, 58] width 25 height 8
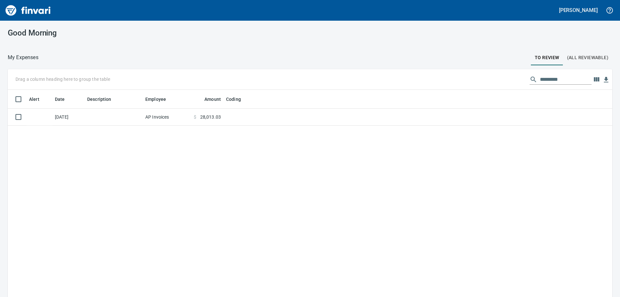
scroll to position [221, 595]
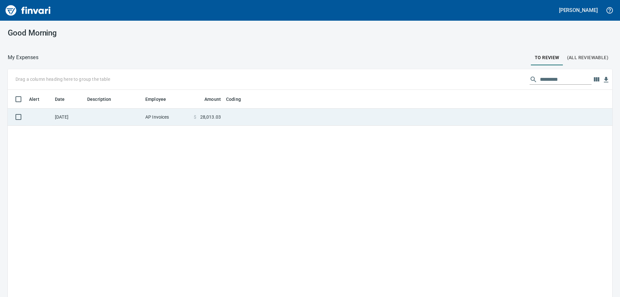
click at [191, 113] on td "AP Invoices" at bounding box center [167, 117] width 48 height 17
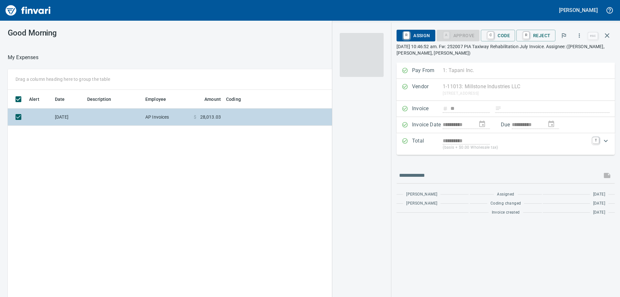
scroll to position [221, 434]
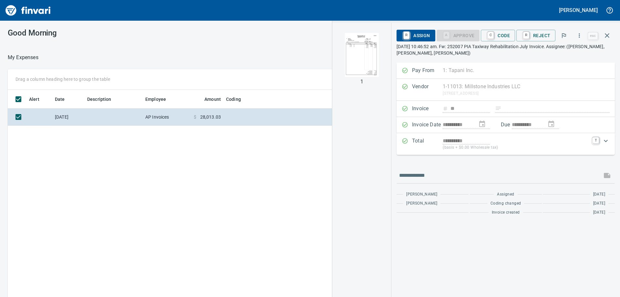
click at [366, 55] on img "button" at bounding box center [362, 55] width 44 height 44
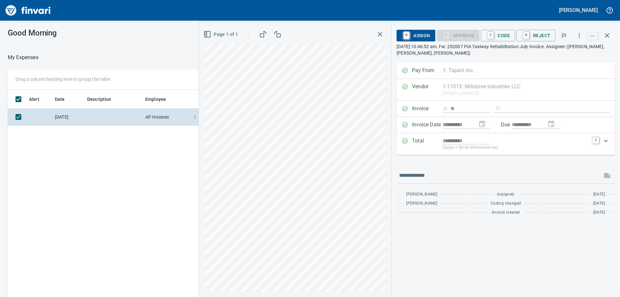
click at [384, 33] on icon "button" at bounding box center [380, 34] width 8 height 8
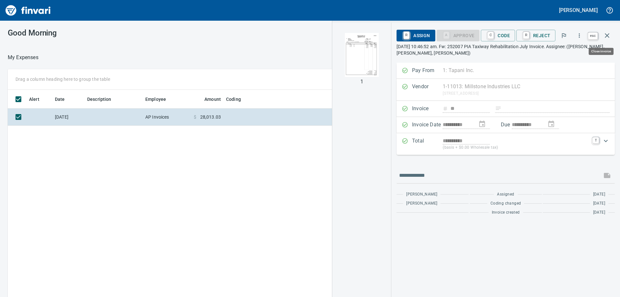
click at [607, 36] on icon "button" at bounding box center [608, 36] width 8 height 8
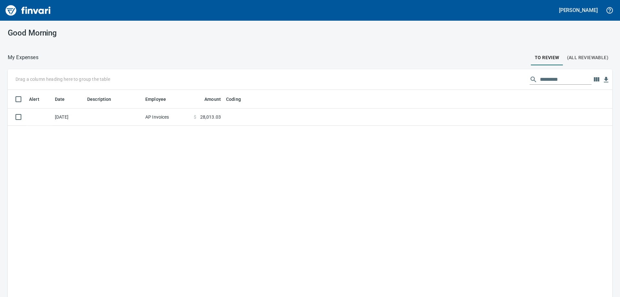
scroll to position [221, 595]
click at [565, 78] on input "*********" at bounding box center [566, 79] width 52 height 10
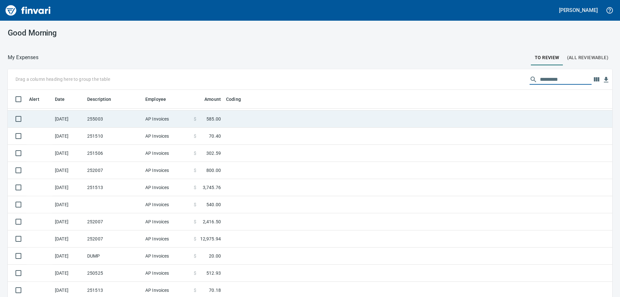
scroll to position [0, 0]
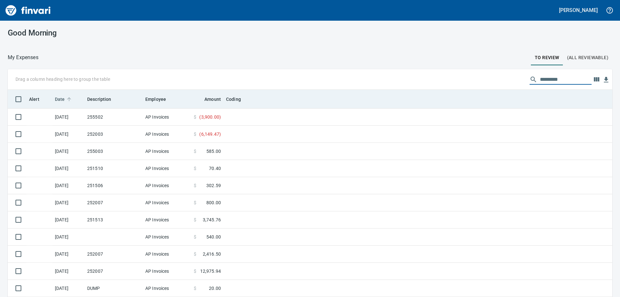
click at [60, 100] on span "Date" at bounding box center [60, 99] width 10 height 8
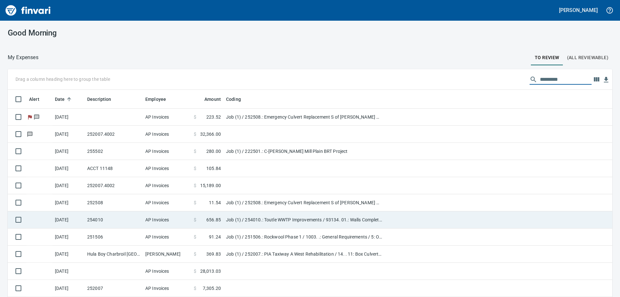
scroll to position [65, 0]
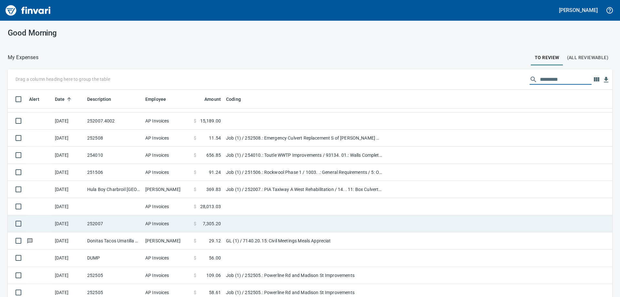
click at [114, 222] on td "252007" at bounding box center [114, 223] width 58 height 17
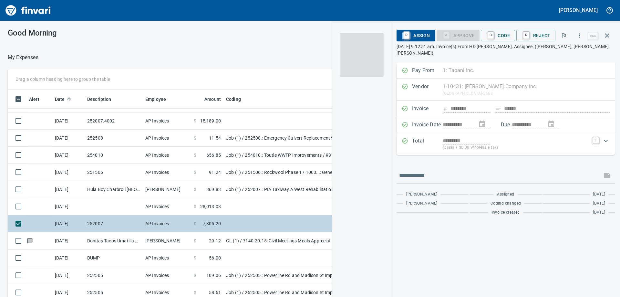
scroll to position [221, 429]
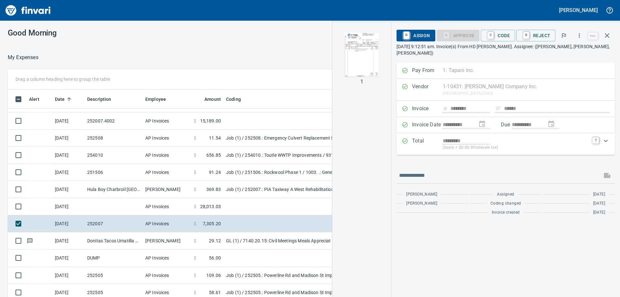
click at [358, 60] on img "button" at bounding box center [362, 55] width 44 height 44
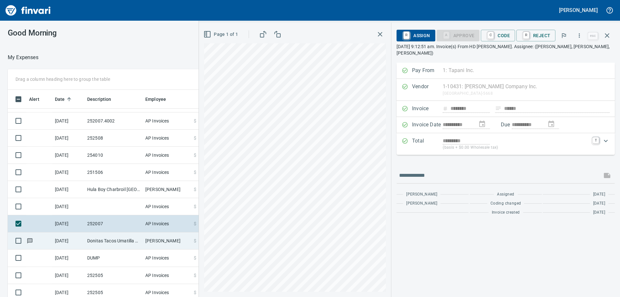
click at [100, 239] on td "Donitas Tacos Umatilla OR" at bounding box center [114, 240] width 58 height 17
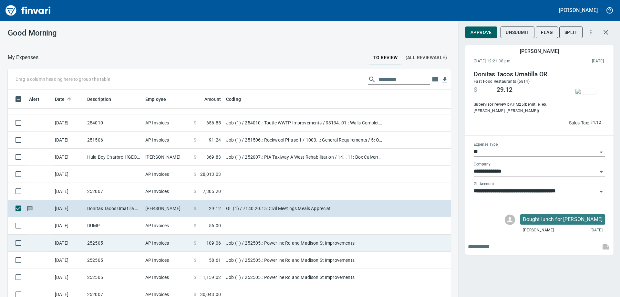
scroll to position [162, 0]
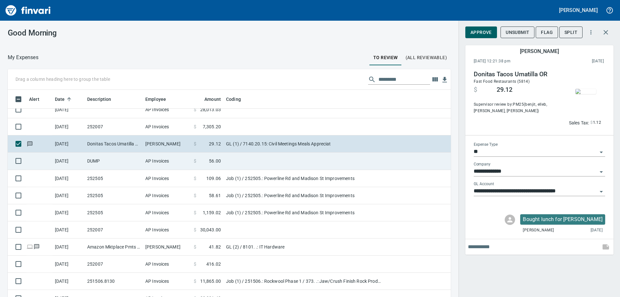
click at [231, 166] on td at bounding box center [305, 161] width 162 height 17
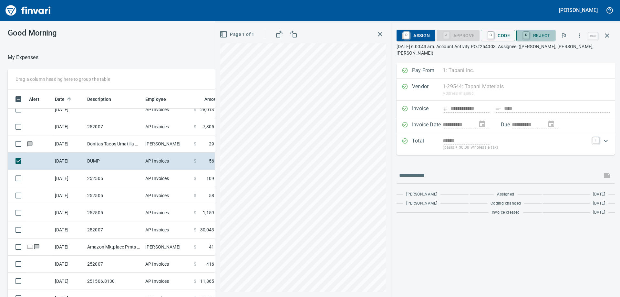
click at [542, 35] on span "R Reject" at bounding box center [536, 35] width 29 height 11
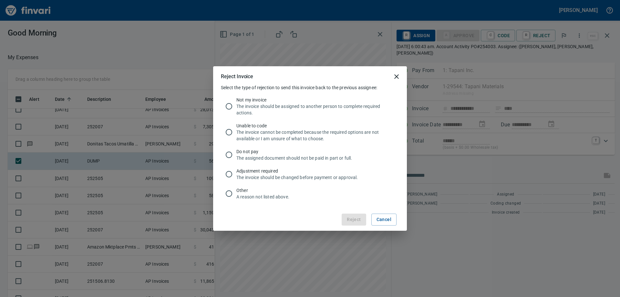
click at [319, 107] on p "The invoice should be assigned to another person to complete required actions." at bounding box center [316, 109] width 158 height 13
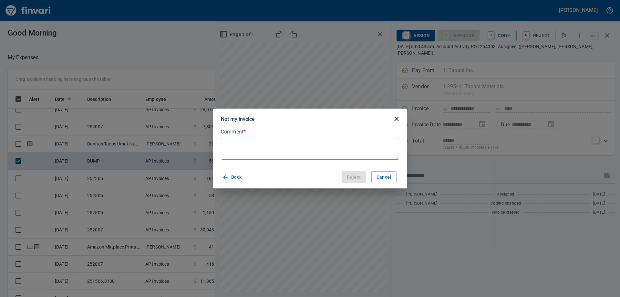
type textarea "*"
type textarea "**"
type textarea "*"
type textarea "***"
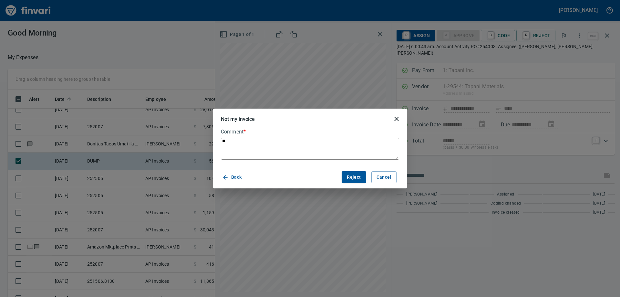
type textarea "*"
type textarea "***"
type textarea "*"
type textarea "*****"
type textarea "*"
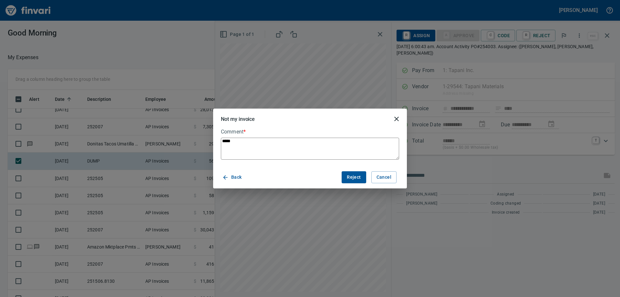
type textarea "******"
type textarea "*"
type textarea "******"
type textarea "*"
type textarea "********"
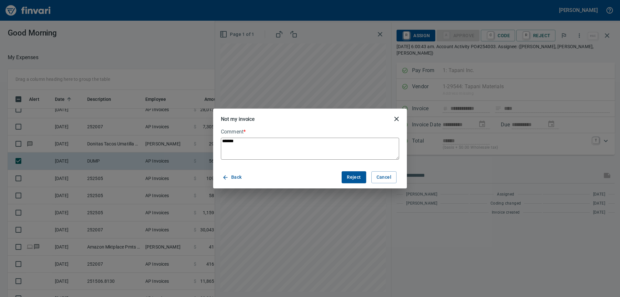
type textarea "*"
type textarea "*********"
type textarea "*"
type textarea "**********"
type textarea "*"
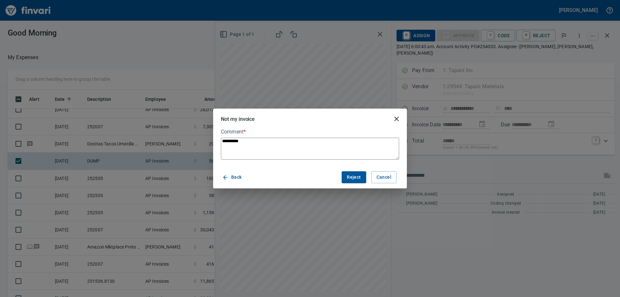
type textarea "**********"
type textarea "*"
type textarea "**********"
type textarea "*"
type textarea "**********"
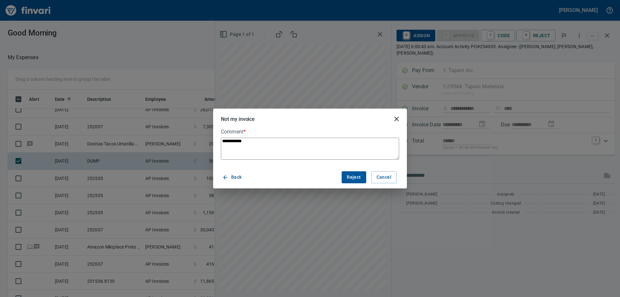
type textarea "*"
type textarea "**********"
type textarea "*"
type textarea "**********"
click at [354, 175] on span "Reject" at bounding box center [354, 177] width 14 height 8
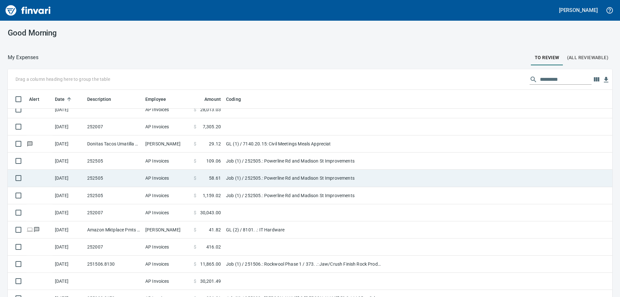
scroll to position [97, 0]
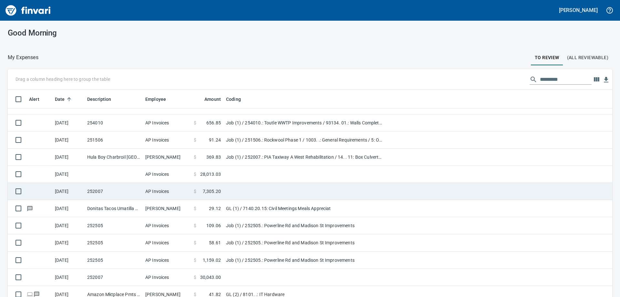
click at [145, 191] on td "AP Invoices" at bounding box center [167, 191] width 48 height 17
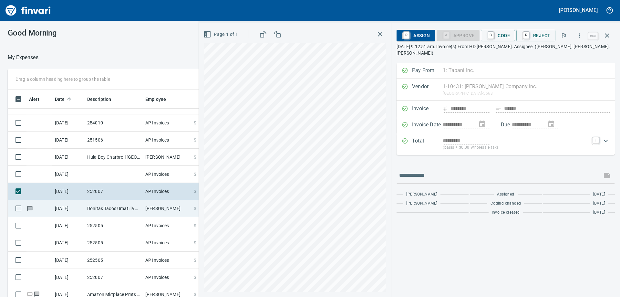
scroll to position [129, 0]
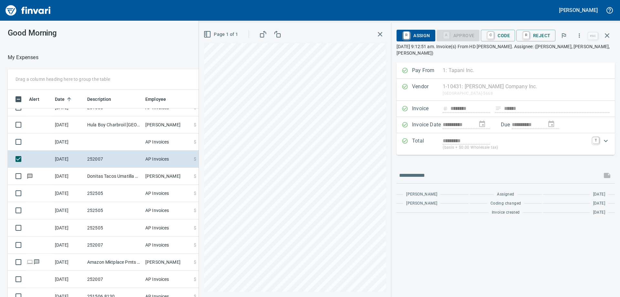
click at [379, 35] on icon "button" at bounding box center [380, 34] width 8 height 8
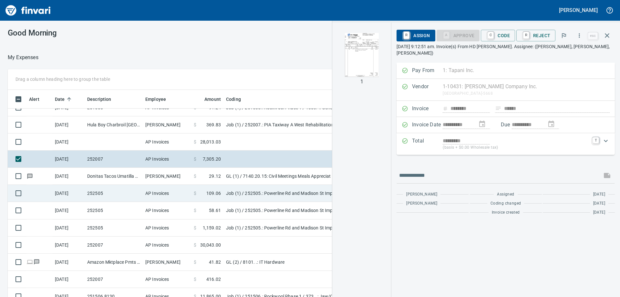
click at [177, 193] on td "AP Invoices" at bounding box center [167, 193] width 48 height 17
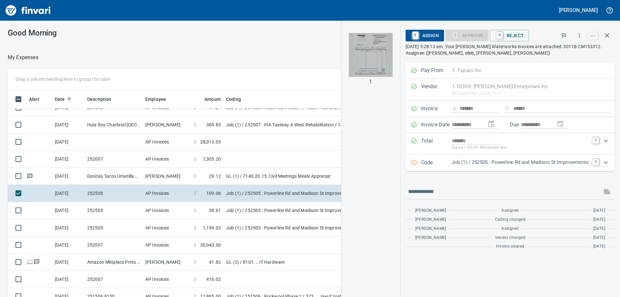
click at [375, 71] on img "button" at bounding box center [371, 55] width 44 height 44
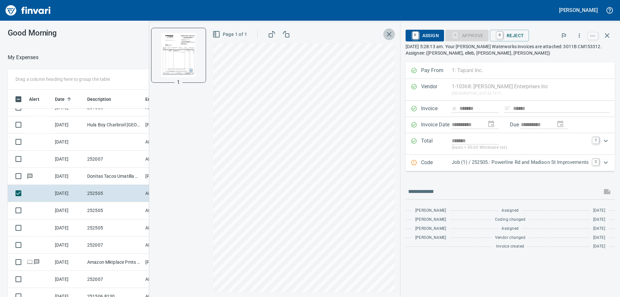
click at [386, 35] on icon "button" at bounding box center [389, 34] width 8 height 8
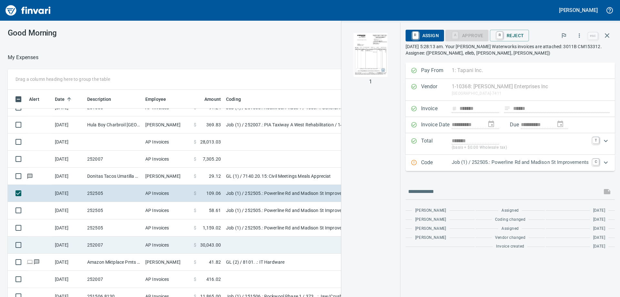
click at [234, 242] on td at bounding box center [305, 245] width 162 height 17
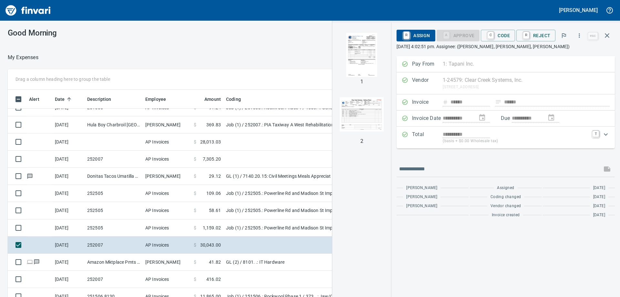
click at [361, 66] on img "button" at bounding box center [362, 55] width 44 height 44
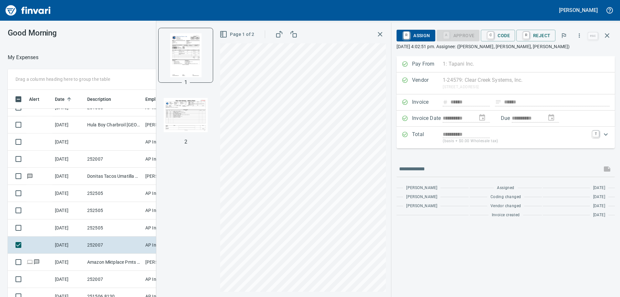
click at [187, 117] on img "button" at bounding box center [186, 115] width 44 height 44
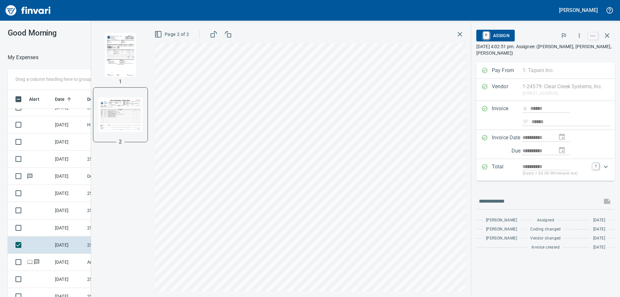
click at [471, 163] on hr at bounding box center [471, 160] width 0 height 274
click at [126, 58] on img "button" at bounding box center [121, 55] width 44 height 44
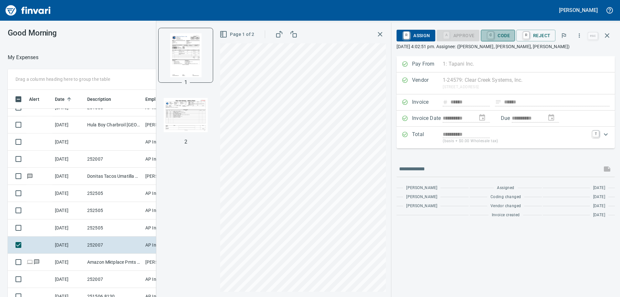
click at [503, 34] on span "C Code" at bounding box center [498, 35] width 24 height 11
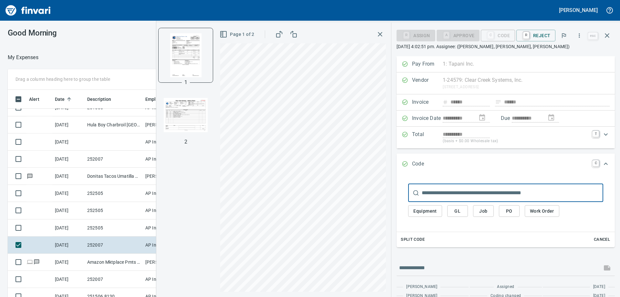
scroll to position [221, 429]
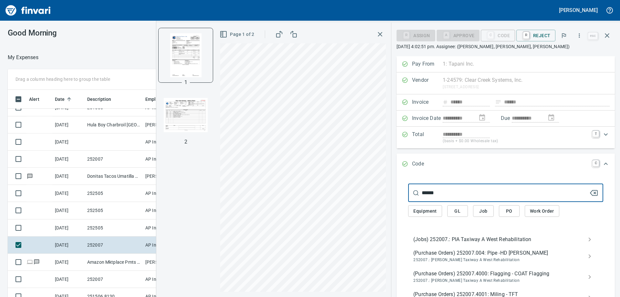
type input "******"
click at [493, 236] on span "(Jobs) 252007.: PIA Taxiway A West Rehabilitation" at bounding box center [501, 240] width 174 height 8
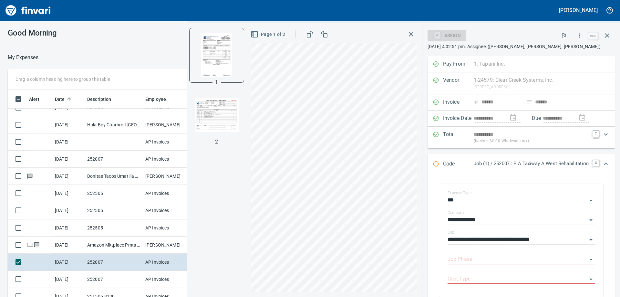
type input "**********"
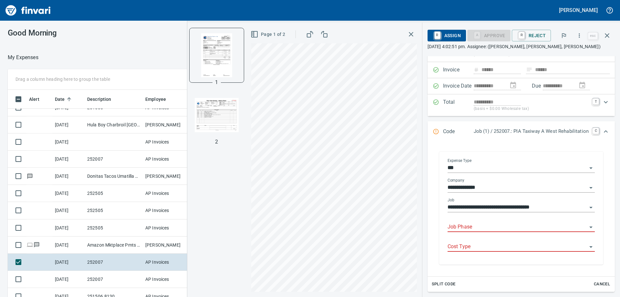
scroll to position [65, 0]
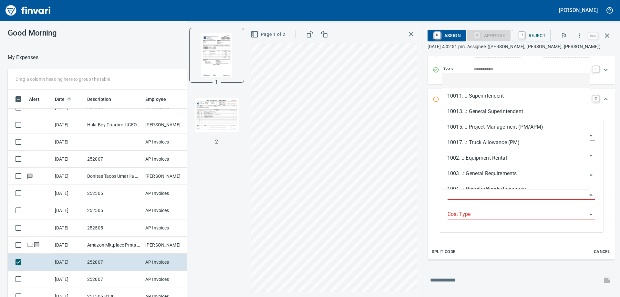
click at [513, 195] on input "Job Phase" at bounding box center [518, 194] width 140 height 9
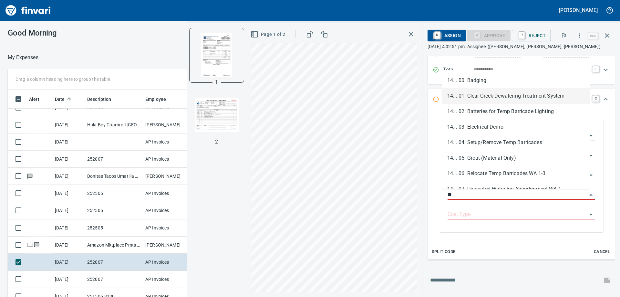
click at [499, 94] on li "14. . 01: Clear Creek Dewatering Treatment System" at bounding box center [516, 96] width 148 height 16
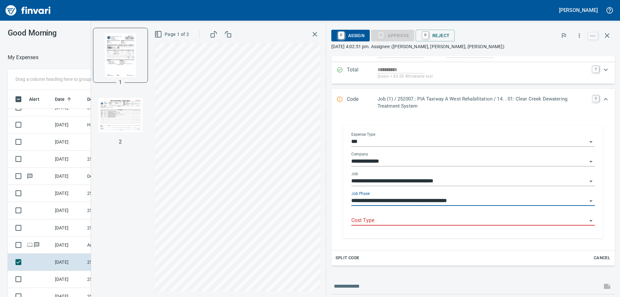
type input "**********"
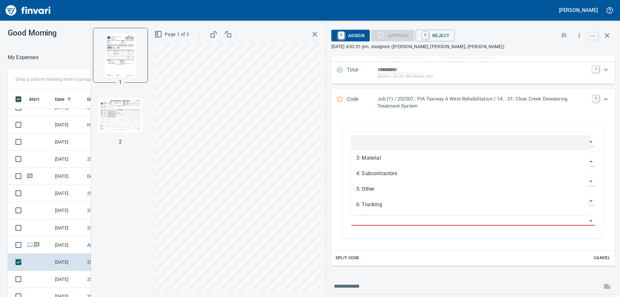
click at [464, 220] on input "Cost Type" at bounding box center [470, 220] width 236 height 9
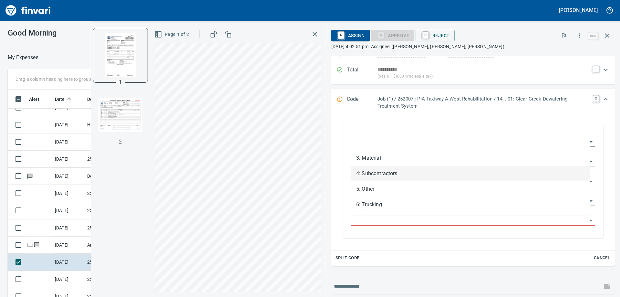
click at [438, 173] on li "4: Subcontractors" at bounding box center [470, 174] width 239 height 16
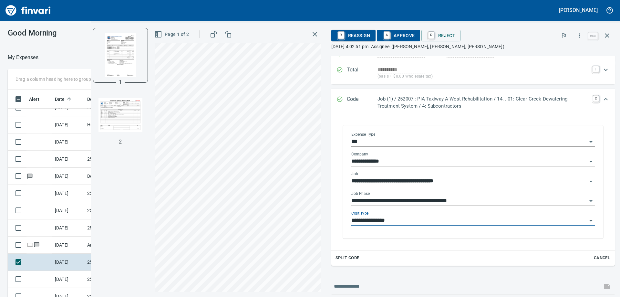
type input "**********"
click at [408, 36] on span "A Approve" at bounding box center [398, 35] width 33 height 11
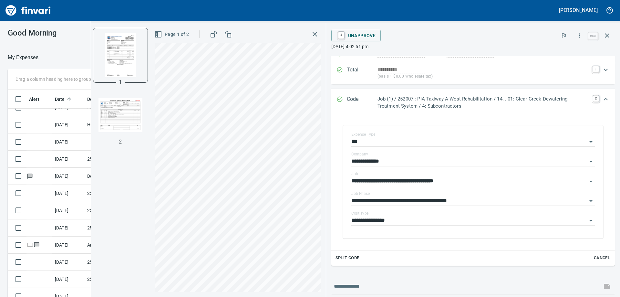
click at [317, 35] on icon "button" at bounding box center [315, 34] width 8 height 8
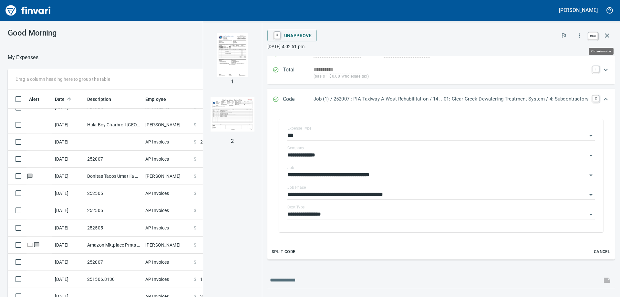
click at [604, 36] on icon "button" at bounding box center [608, 36] width 8 height 8
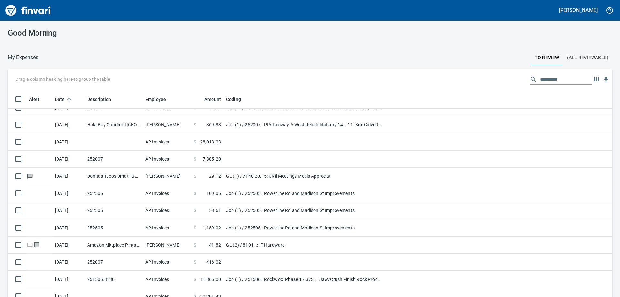
scroll to position [221, 586]
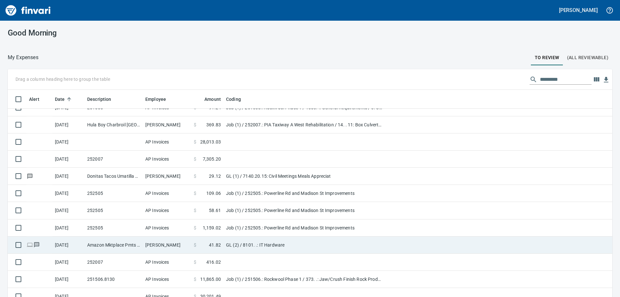
click at [224, 245] on td "GL (2) / 8101. .: IT Hardware" at bounding box center [305, 245] width 162 height 17
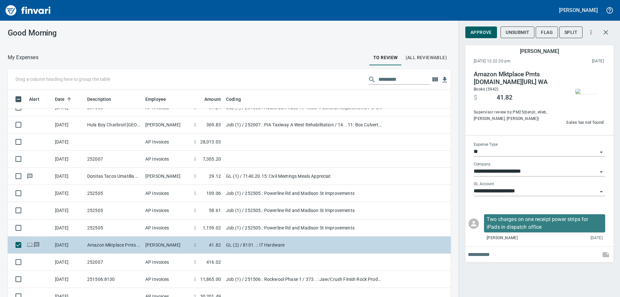
scroll to position [194, 0]
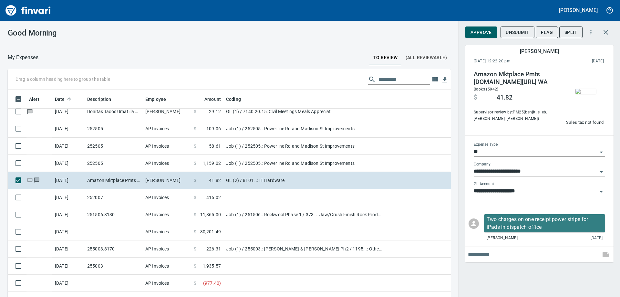
click at [588, 94] on img "button" at bounding box center [586, 91] width 21 height 5
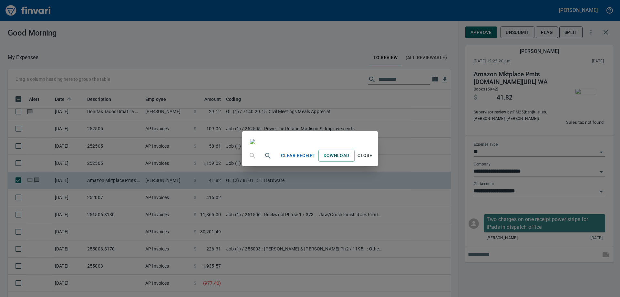
click at [421, 48] on div "Clear Receipt Download Close" at bounding box center [310, 148] width 620 height 297
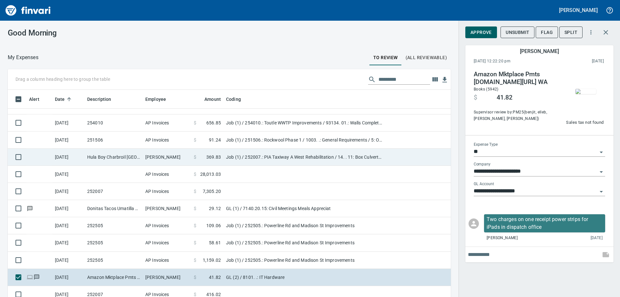
scroll to position [32, 0]
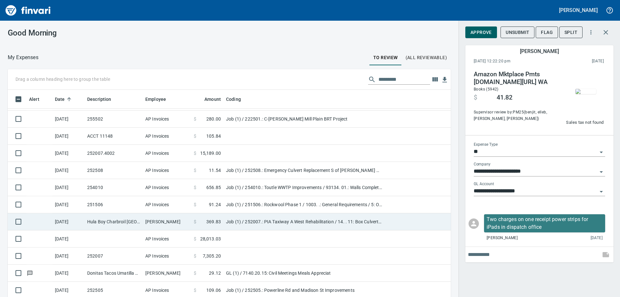
click at [165, 220] on td "[PERSON_NAME]" at bounding box center [167, 221] width 48 height 17
type input "***"
type input "**********"
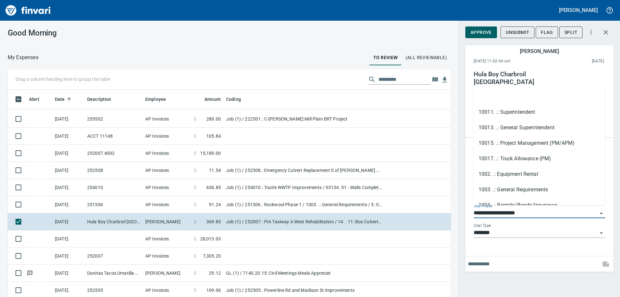
scroll to position [221, 429]
click at [507, 209] on input "**********" at bounding box center [536, 213] width 124 height 9
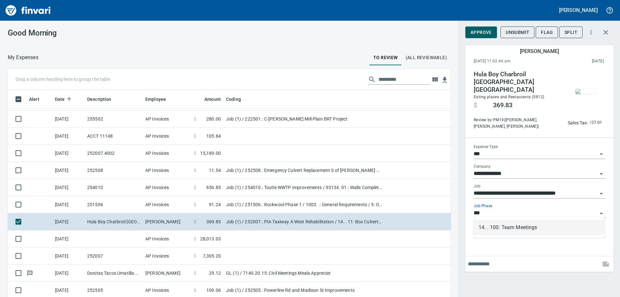
click at [511, 223] on li "14. . 100: Team Meetings" at bounding box center [540, 228] width 132 height 16
type input "**********"
click at [498, 228] on input "********" at bounding box center [536, 232] width 124 height 9
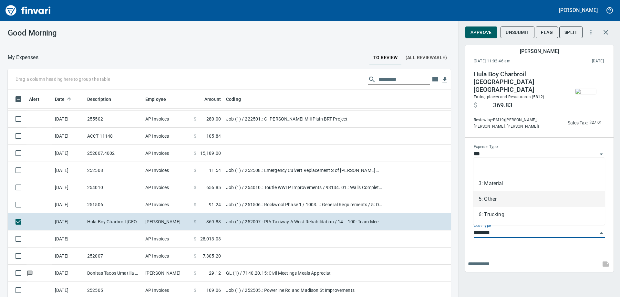
click at [504, 199] on li "5: Other" at bounding box center [540, 199] width 132 height 16
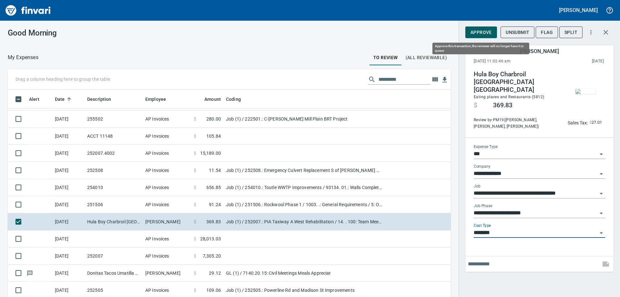
click at [477, 32] on span "Approve" at bounding box center [481, 32] width 21 height 8
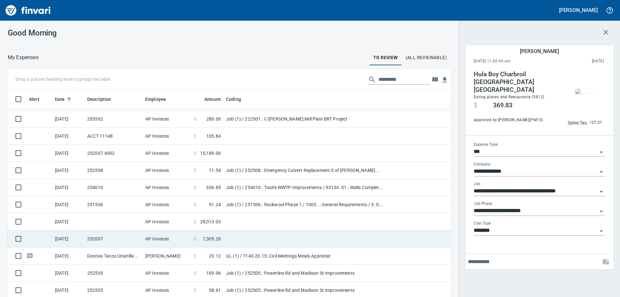
scroll to position [97, 0]
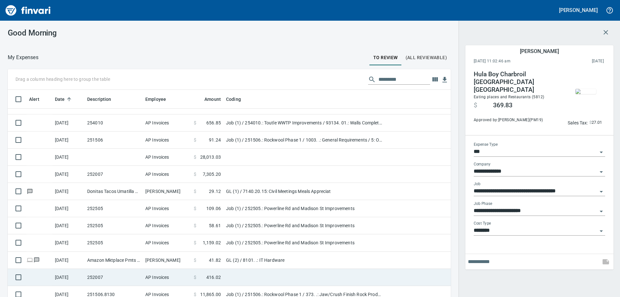
click at [185, 278] on td "AP Invoices" at bounding box center [167, 277] width 48 height 17
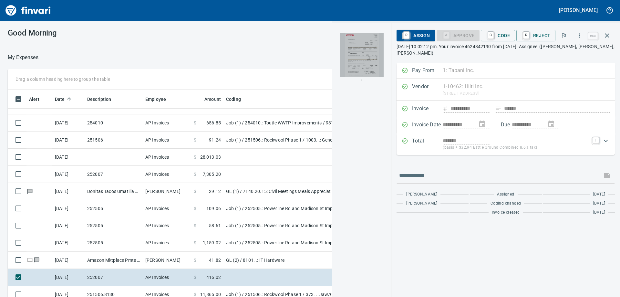
click at [373, 72] on img "button" at bounding box center [362, 55] width 44 height 44
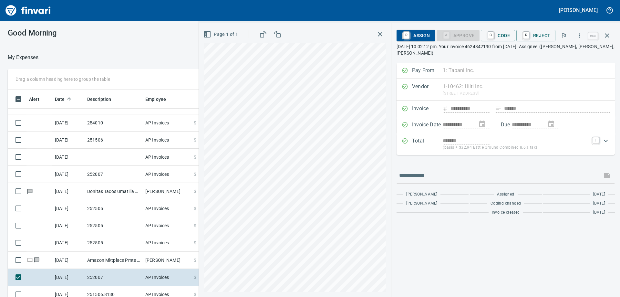
click at [382, 35] on icon "button" at bounding box center [380, 34] width 8 height 8
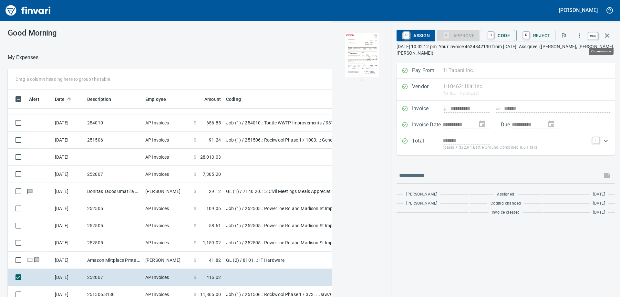
scroll to position [221, 429]
click at [608, 36] on icon "button" at bounding box center [607, 35] width 5 height 5
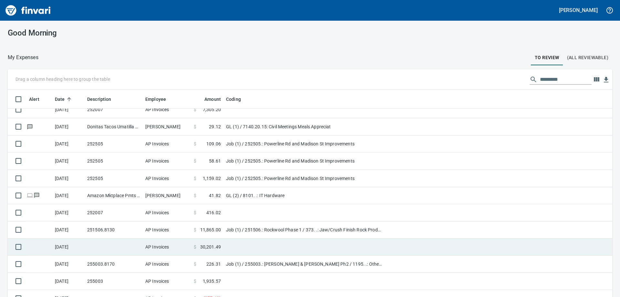
scroll to position [194, 0]
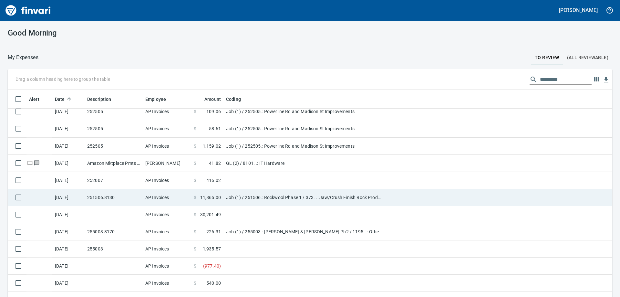
click at [275, 197] on td "Job (1) / 251506.: Rockwool Phase 1 / 373. .: Jaw/Crush Finish Rock Products / …" at bounding box center [305, 197] width 162 height 17
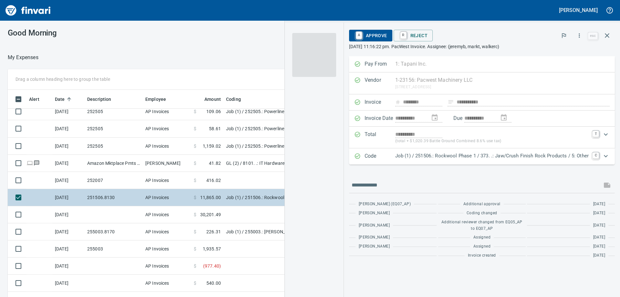
scroll to position [221, 429]
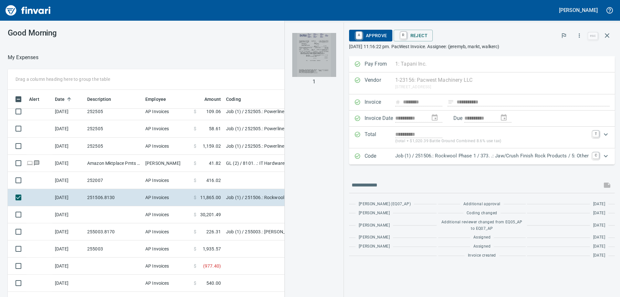
click at [325, 68] on img "button" at bounding box center [314, 55] width 44 height 44
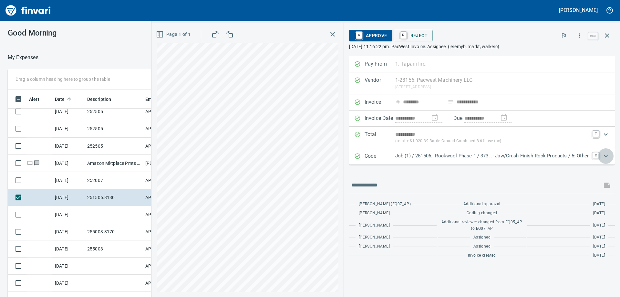
click at [608, 155] on icon "Expand" at bounding box center [606, 156] width 8 height 8
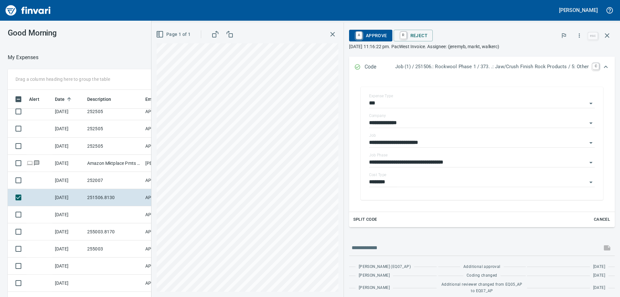
scroll to position [65, 0]
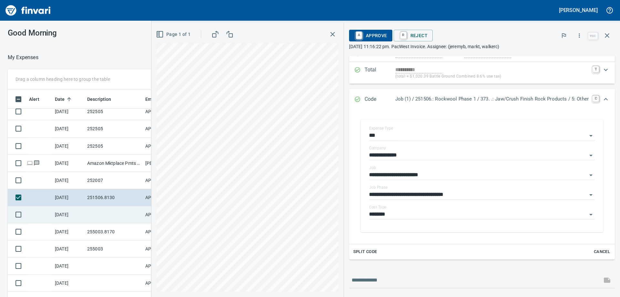
click at [106, 213] on td at bounding box center [114, 214] width 58 height 17
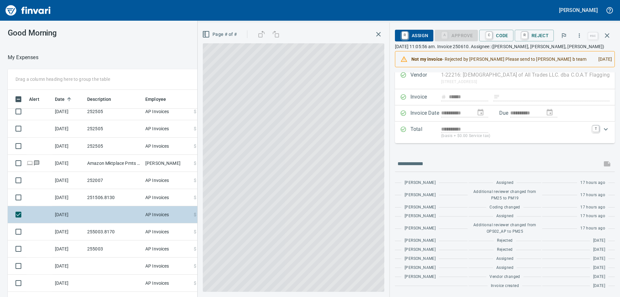
scroll to position [21, 0]
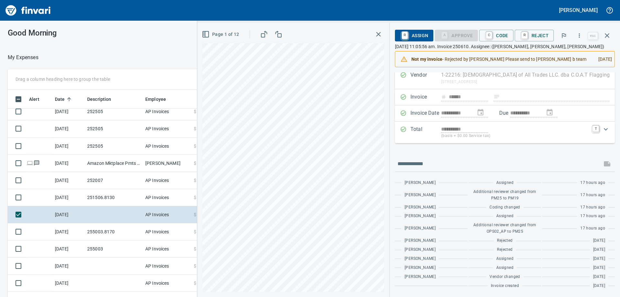
click at [214, 33] on span "Page 1 of 12" at bounding box center [221, 34] width 36 height 8
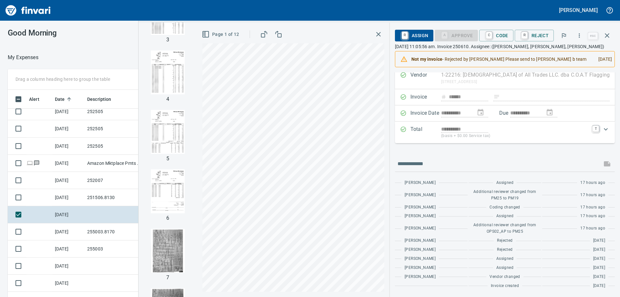
scroll to position [32, 0]
